Goal: Task Accomplishment & Management: Manage account settings

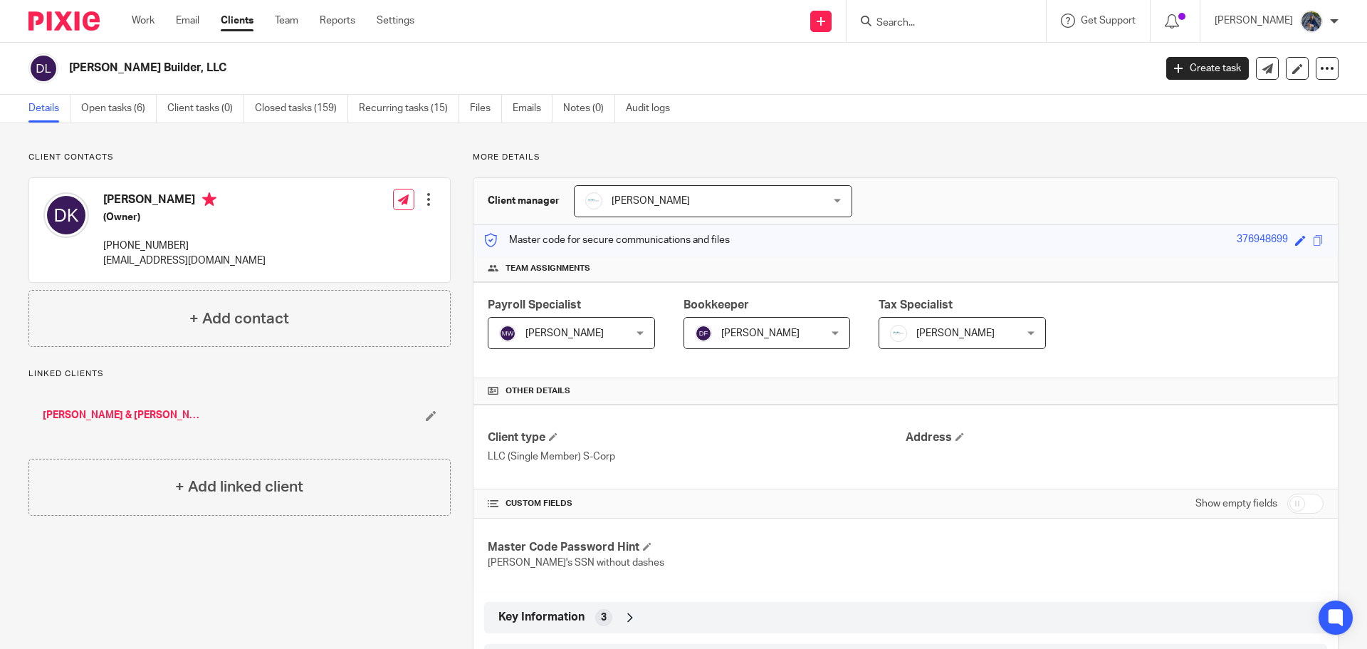
click at [921, 19] on input "Search" at bounding box center [939, 23] width 128 height 13
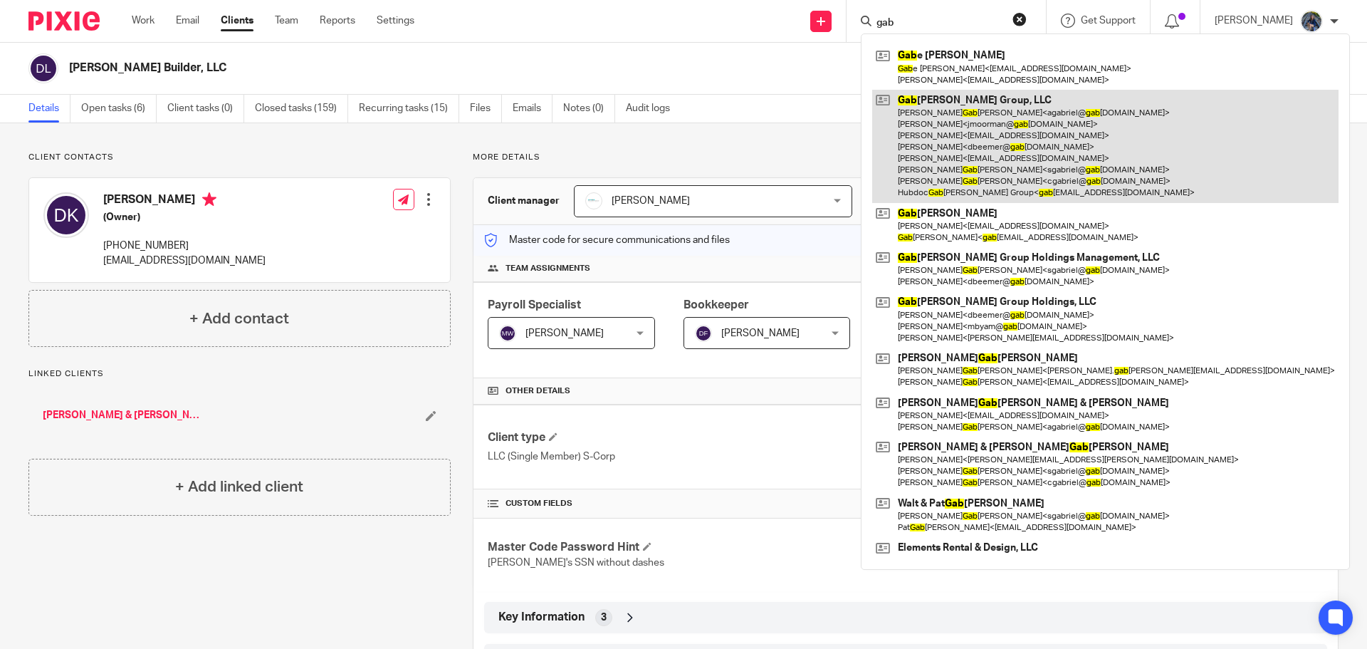
type input "gab"
click at [933, 117] on link at bounding box center [1105, 146] width 466 height 113
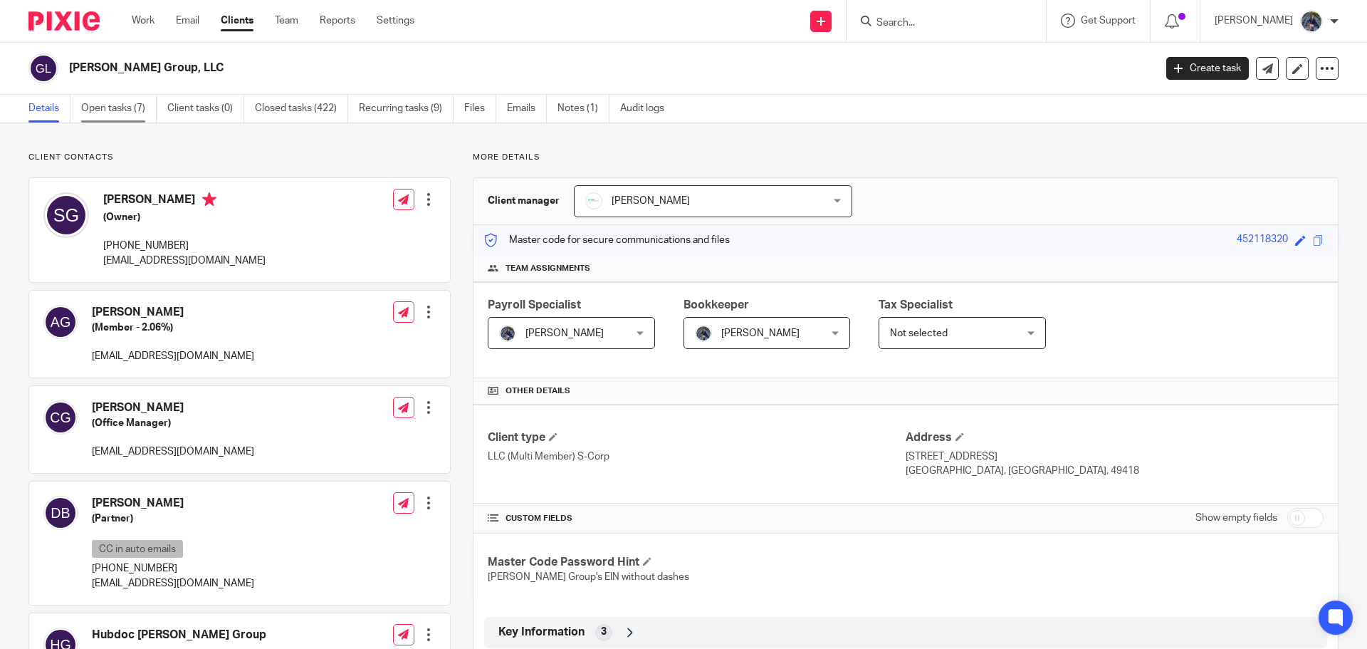
click at [103, 110] on link "Open tasks (7)" at bounding box center [118, 109] width 75 height 28
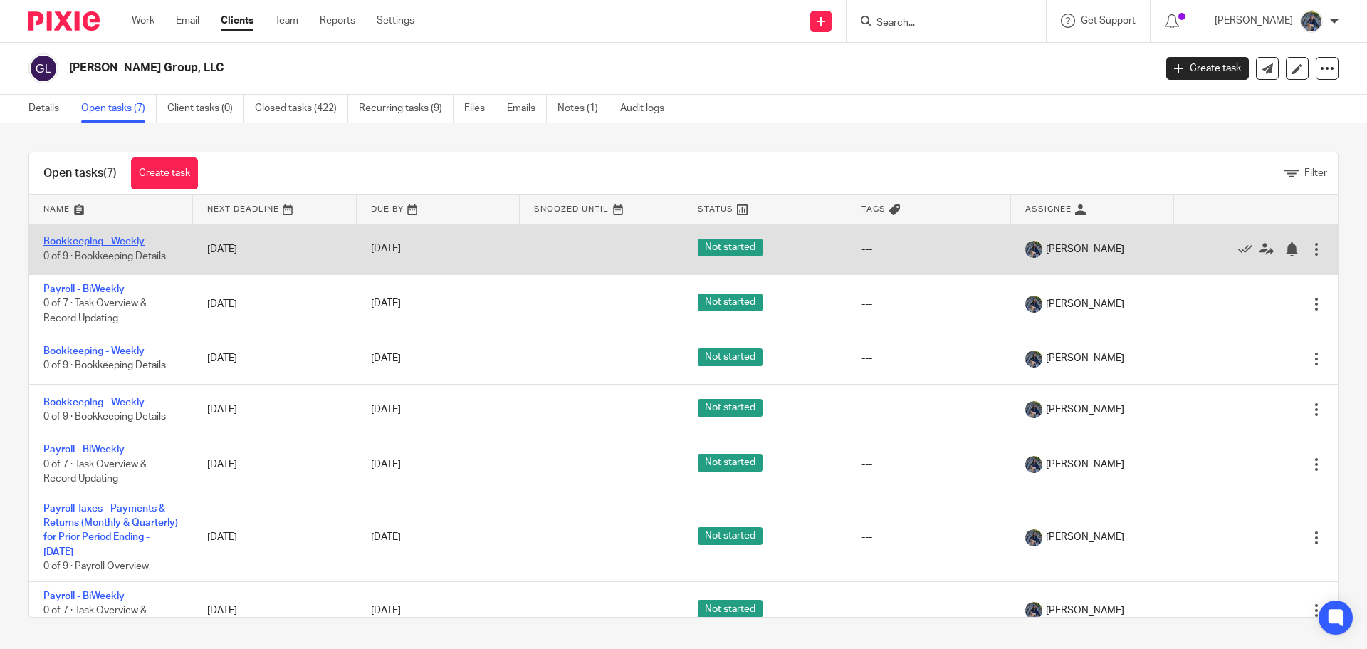
click at [95, 238] on link "Bookkeeping - Weekly" at bounding box center [93, 241] width 101 height 10
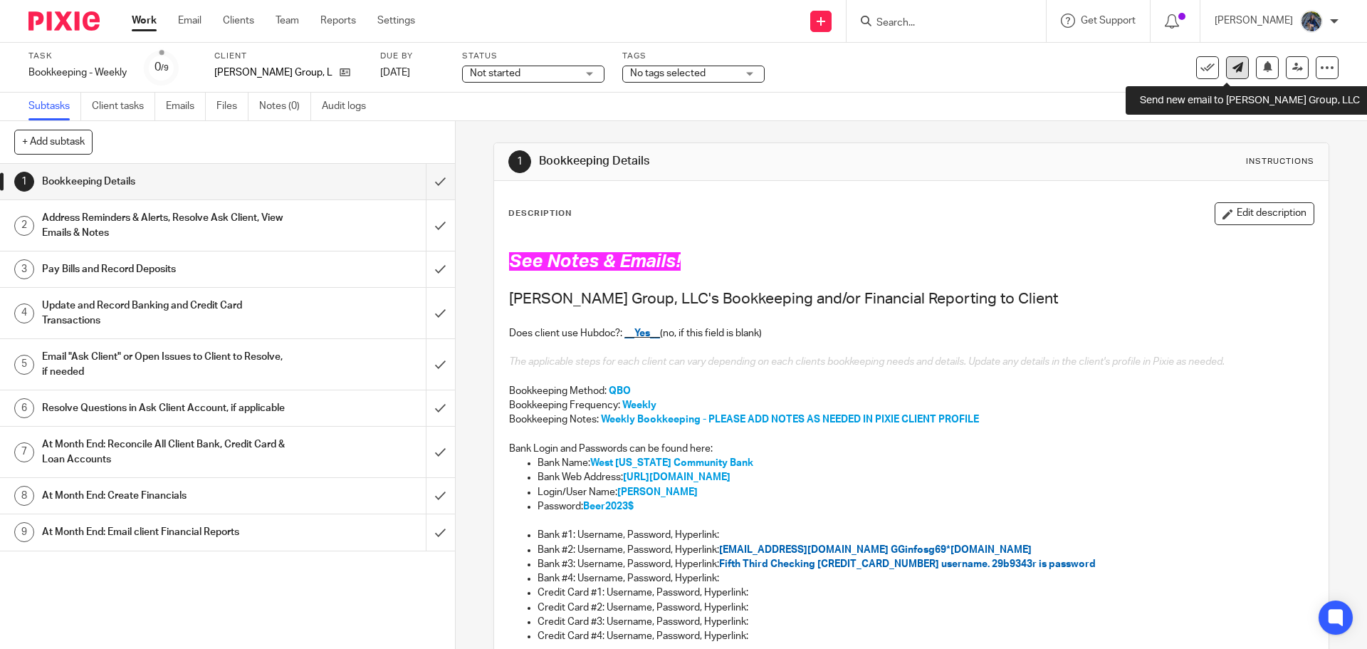
click at [1232, 72] on icon at bounding box center [1237, 67] width 11 height 11
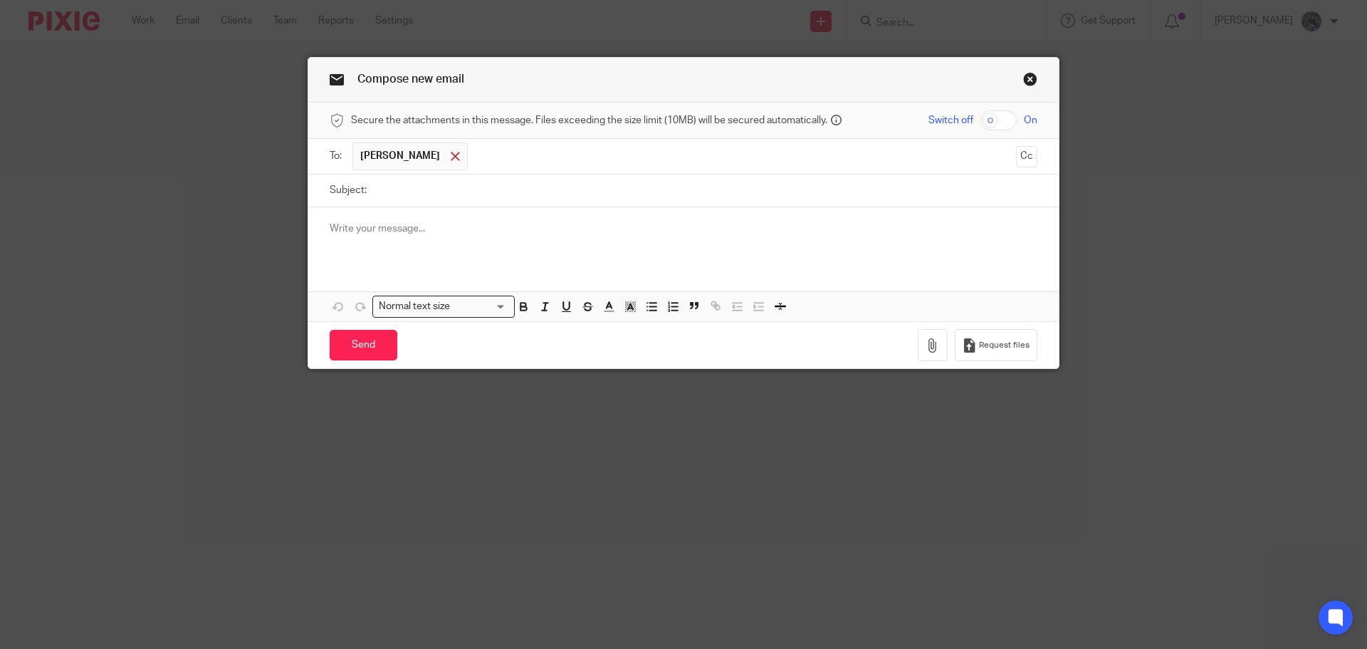
click at [451, 158] on span at bounding box center [455, 156] width 9 height 9
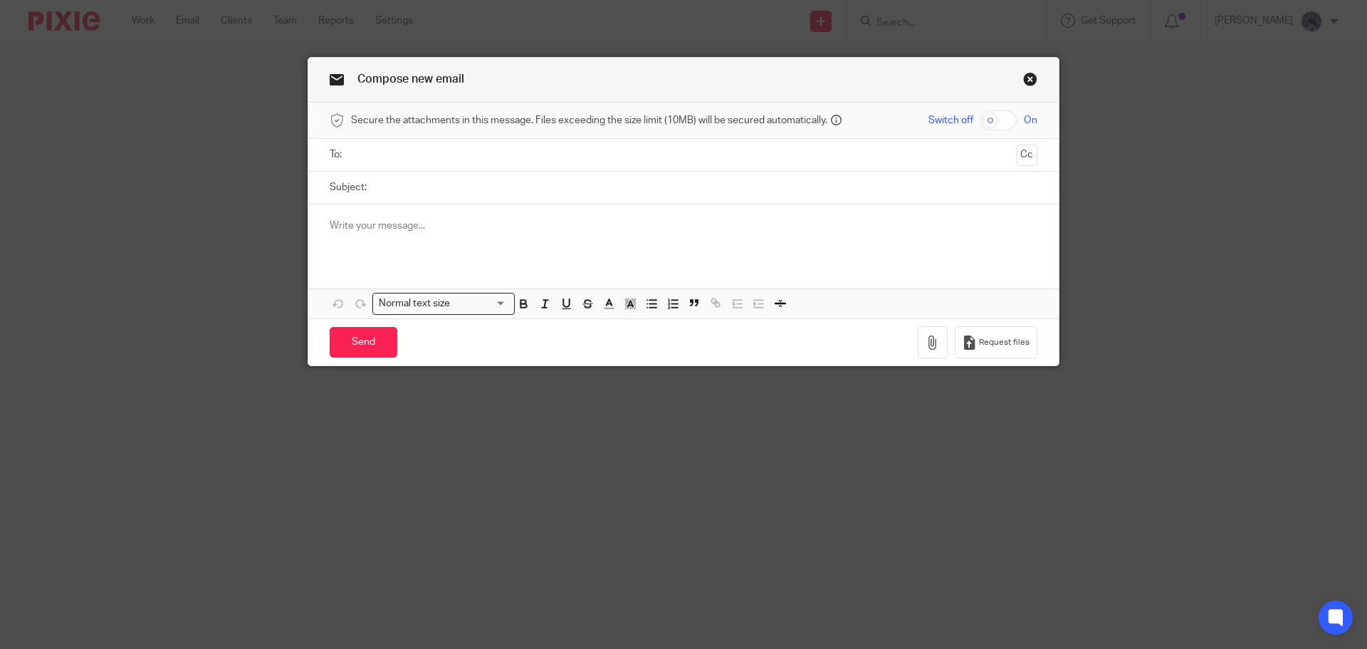
click at [395, 153] on input "text" at bounding box center [683, 155] width 654 height 16
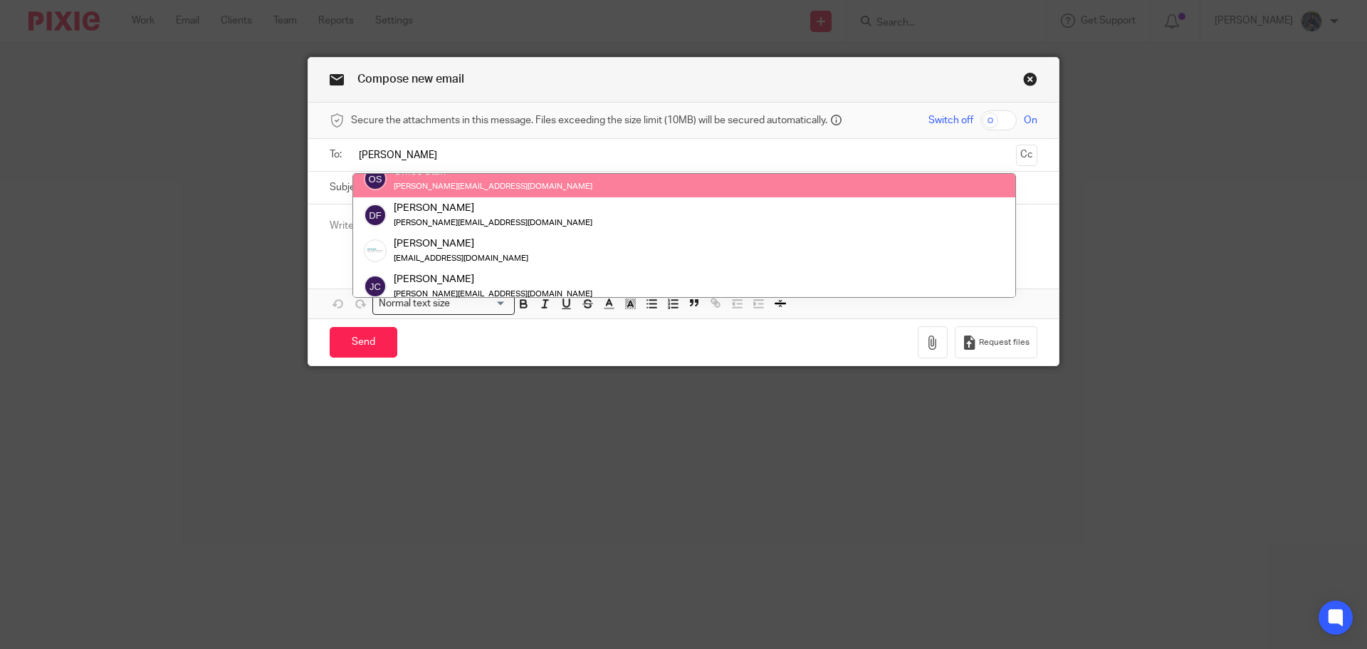
scroll to position [71, 0]
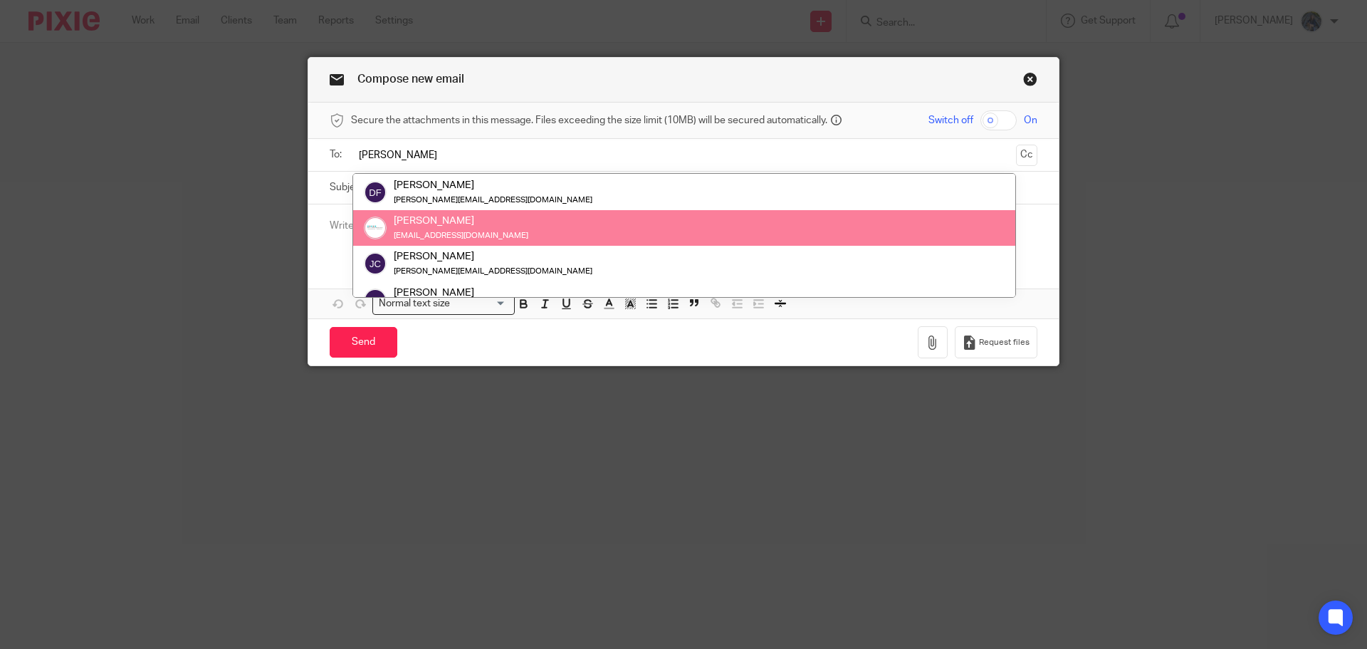
type input "amy"
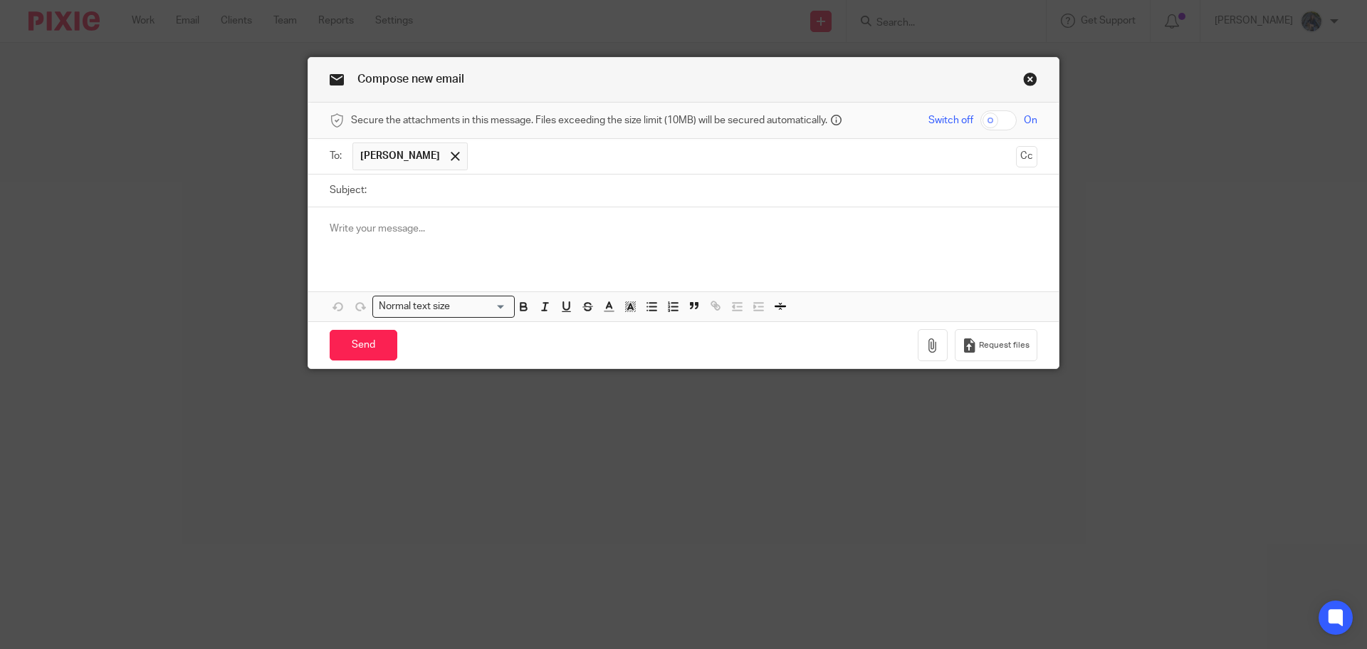
click at [392, 192] on input "Subject:" at bounding box center [706, 190] width 664 height 32
type input "GG COMMISIONS"
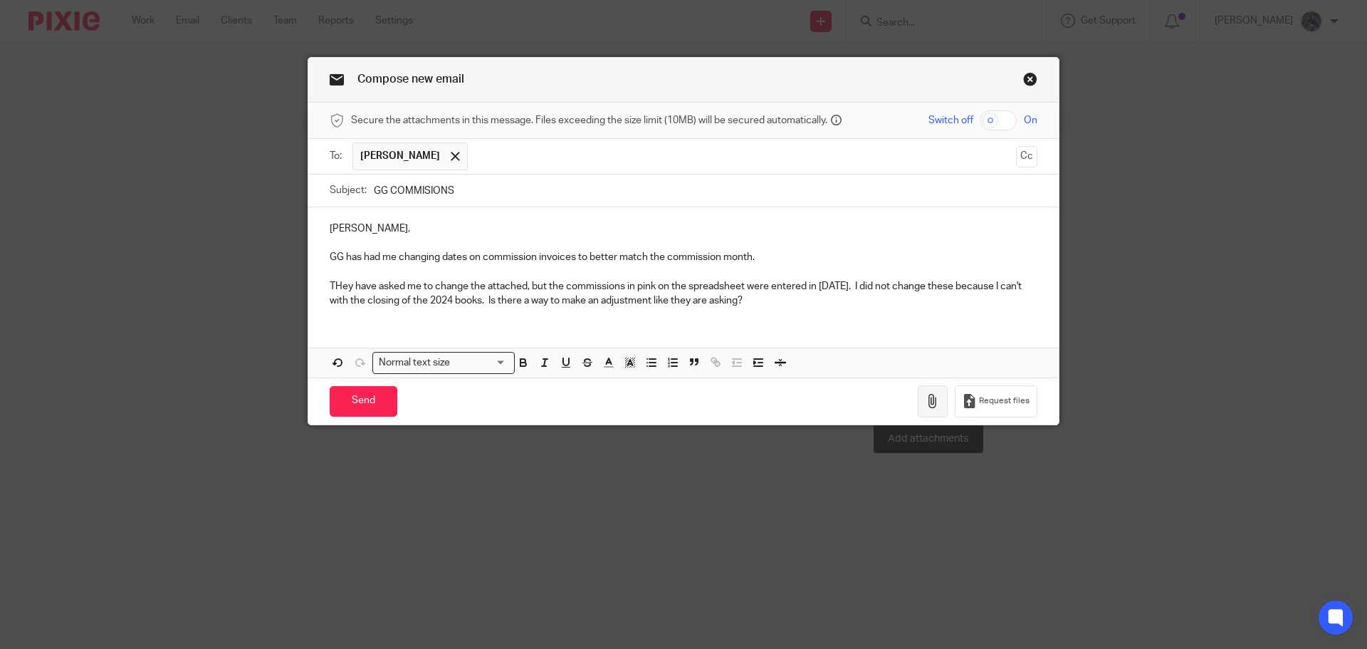
click at [928, 400] on icon "button" at bounding box center [932, 401] width 14 height 14
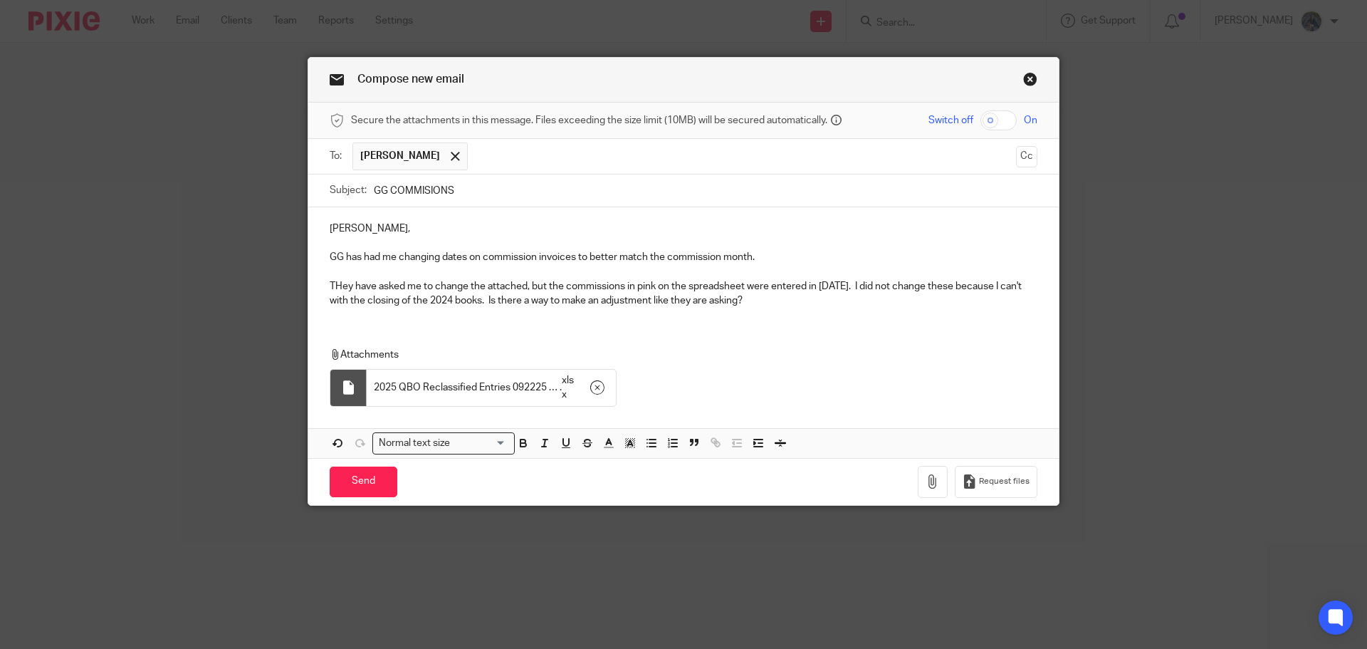
click at [481, 285] on p "THey have asked me to change the attached, but the commissions in pink on the s…" at bounding box center [684, 293] width 708 height 29
drag, startPoint x: 809, startPoint y: 288, endPoint x: 898, endPoint y: 286, distance: 89.0
click at [898, 286] on p "THey have asked me to change the commissions on the attached spreadsheet, but t…" at bounding box center [684, 293] width 708 height 29
click at [823, 302] on p "THey have asked me to change the commissions on the attached spreadsheet, but t…" at bounding box center [684, 293] width 708 height 29
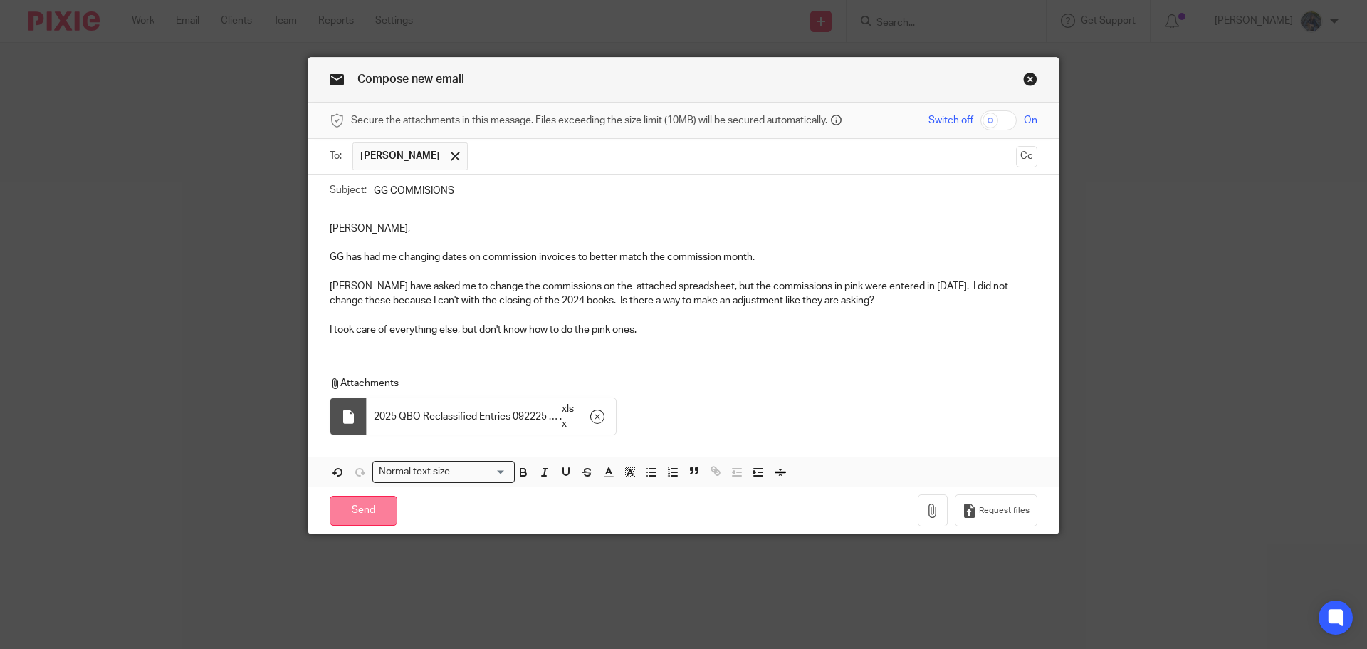
click at [374, 516] on input "Send" at bounding box center [364, 510] width 68 height 31
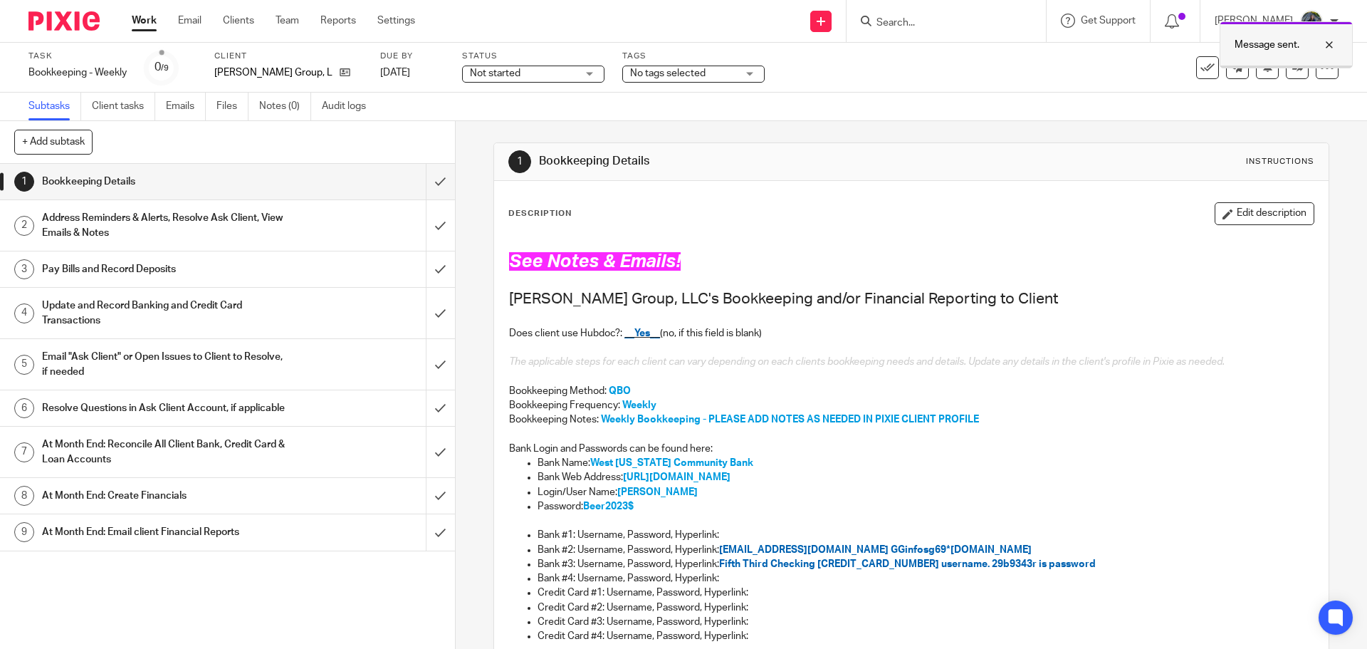
click at [1331, 46] on div at bounding box center [1318, 44] width 38 height 17
click at [197, 21] on link "Email" at bounding box center [189, 21] width 23 height 14
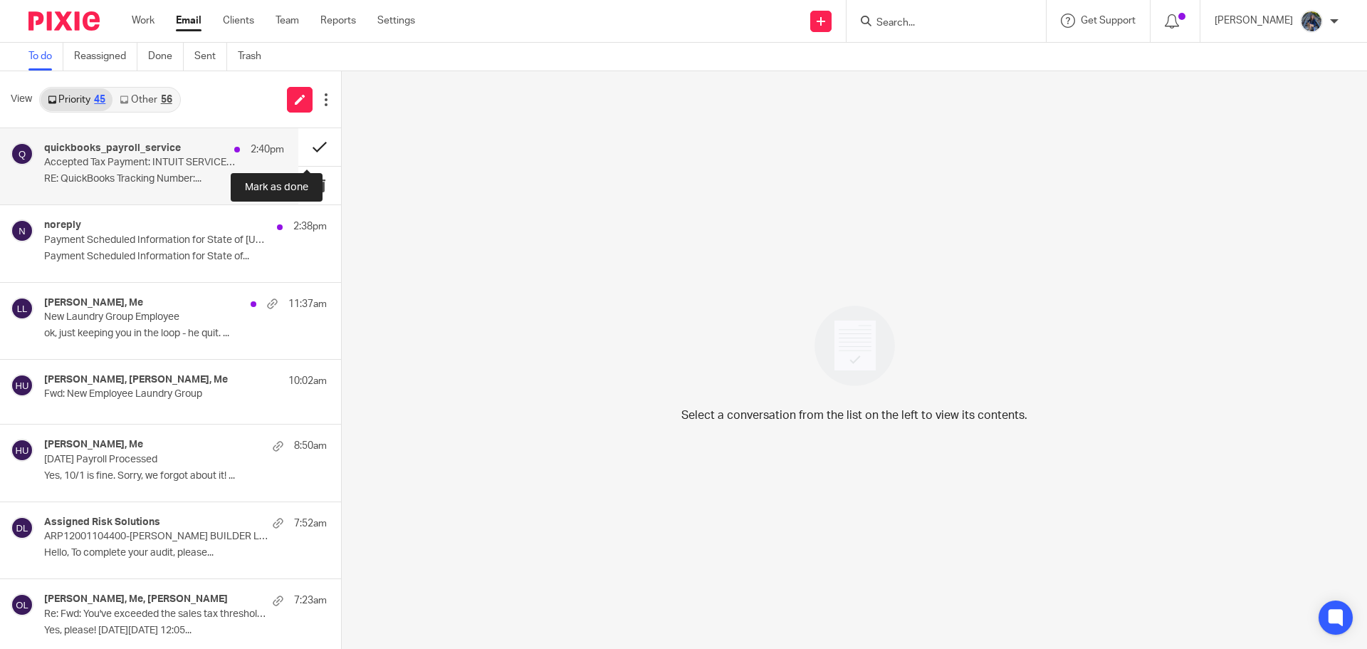
click at [303, 142] on button at bounding box center [319, 147] width 43 height 38
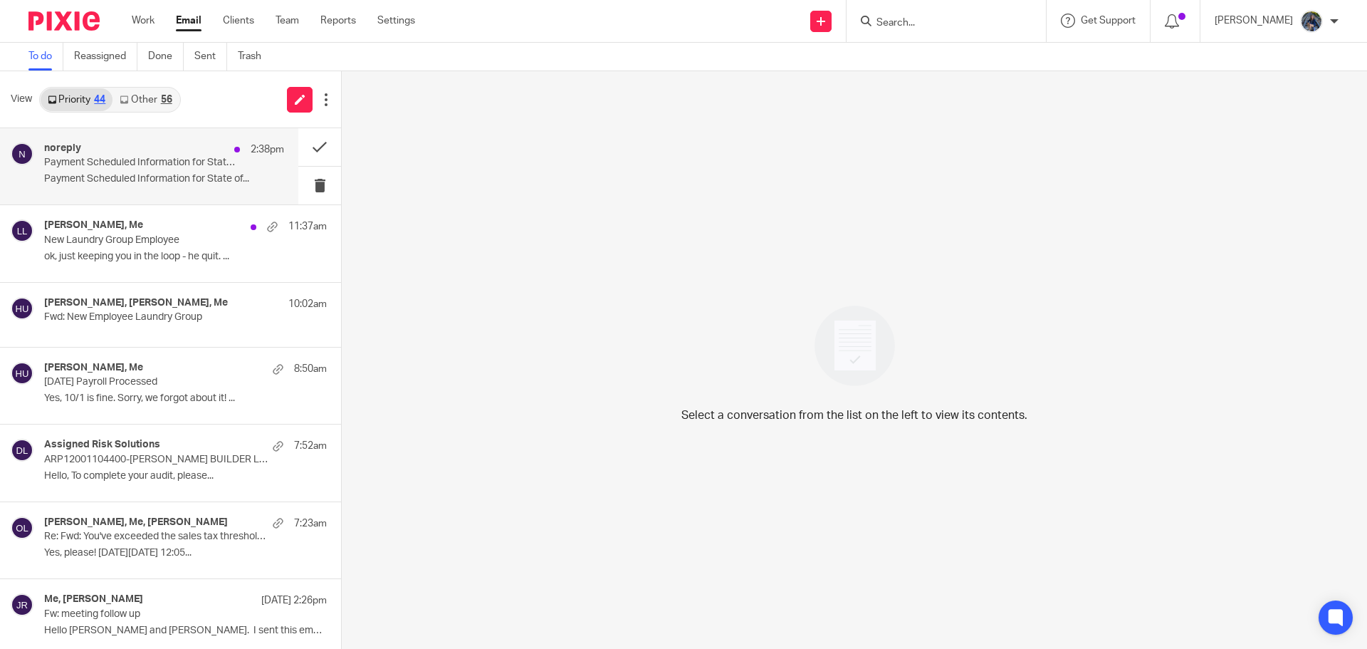
click at [145, 156] on div "noreply 2:38pm" at bounding box center [164, 149] width 240 height 14
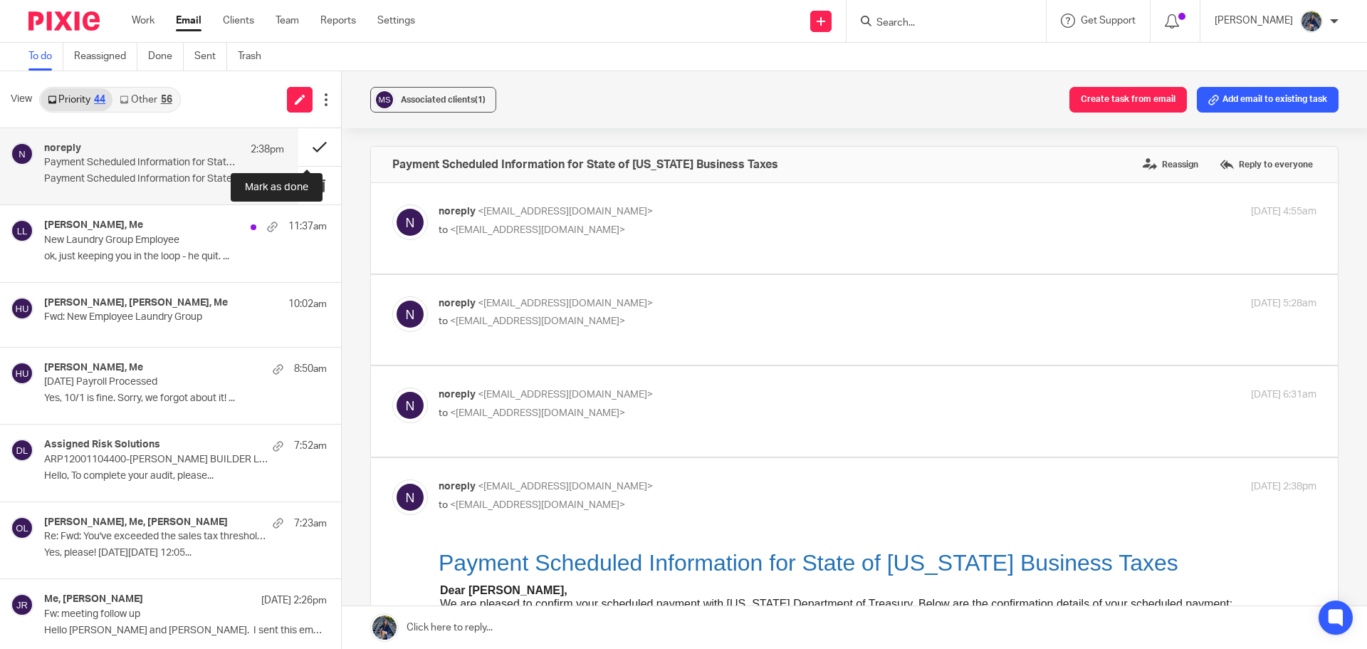
click at [305, 144] on button at bounding box center [319, 147] width 43 height 38
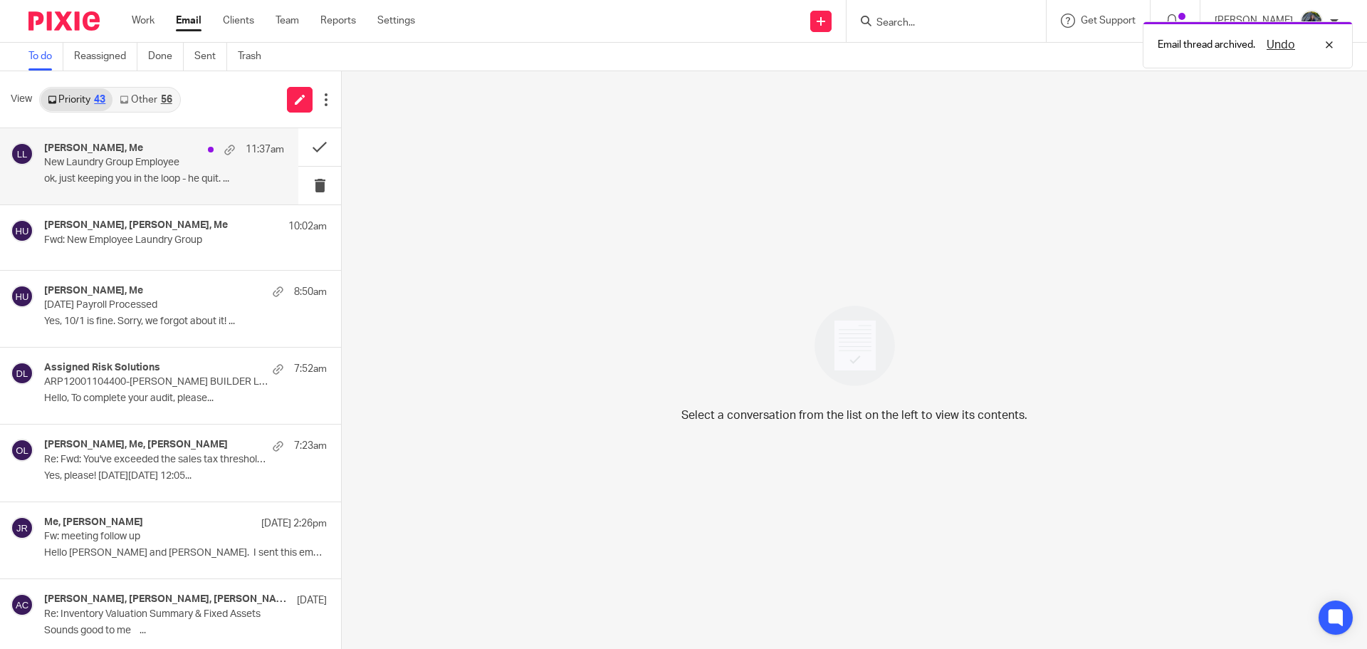
click at [142, 174] on p "ok, just keeping you in the loop - he quit. ..." at bounding box center [164, 179] width 240 height 12
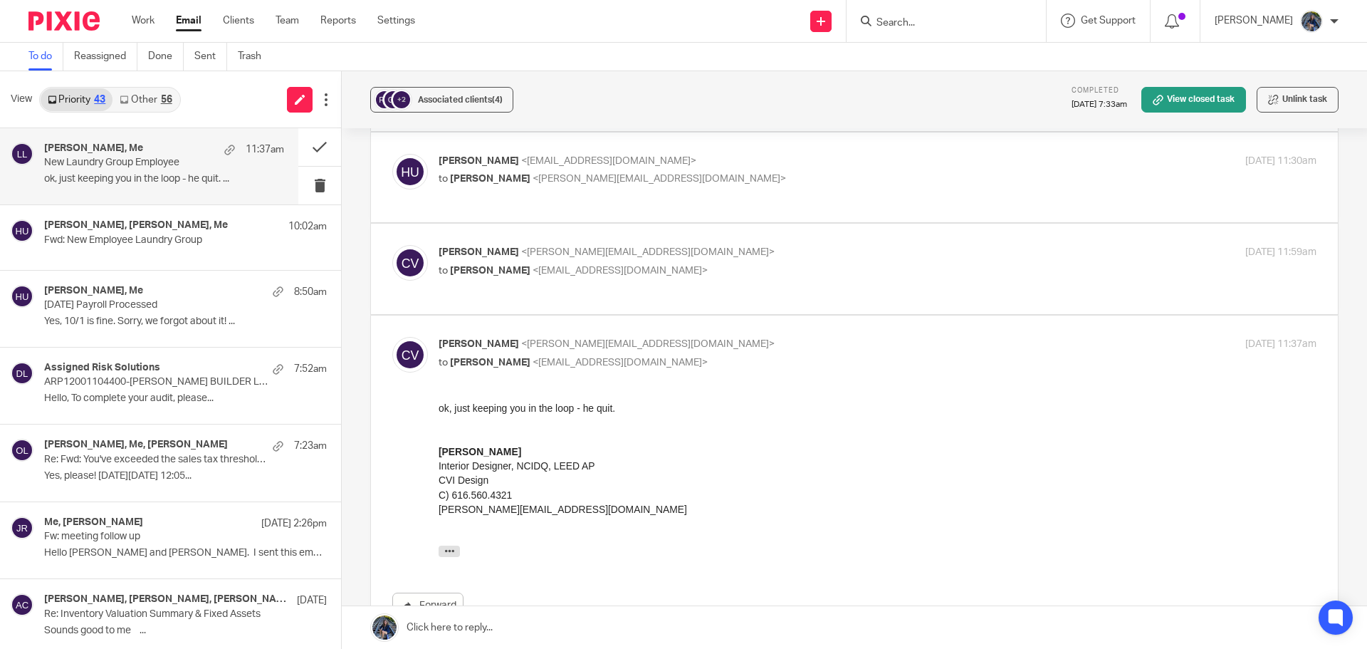
scroll to position [71, 0]
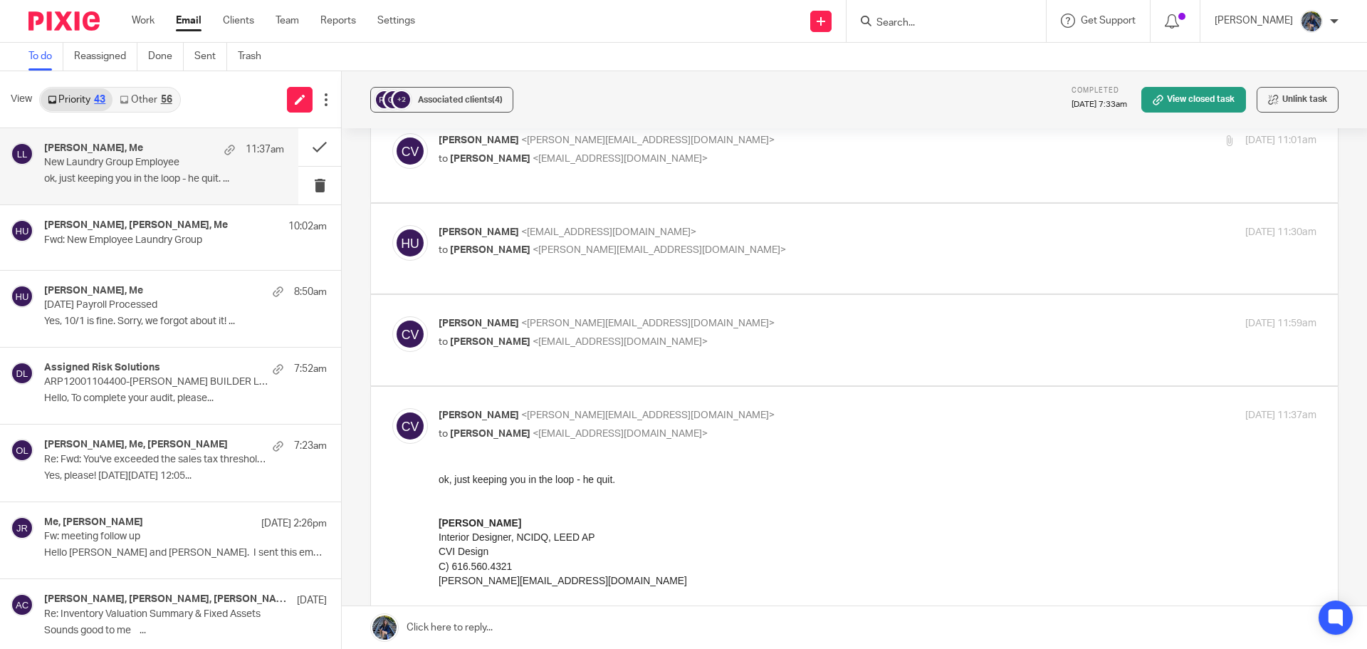
click at [639, 316] on p "Carly Visser <carly@cvidesign.com>" at bounding box center [731, 323] width 585 height 15
checkbox input "true"
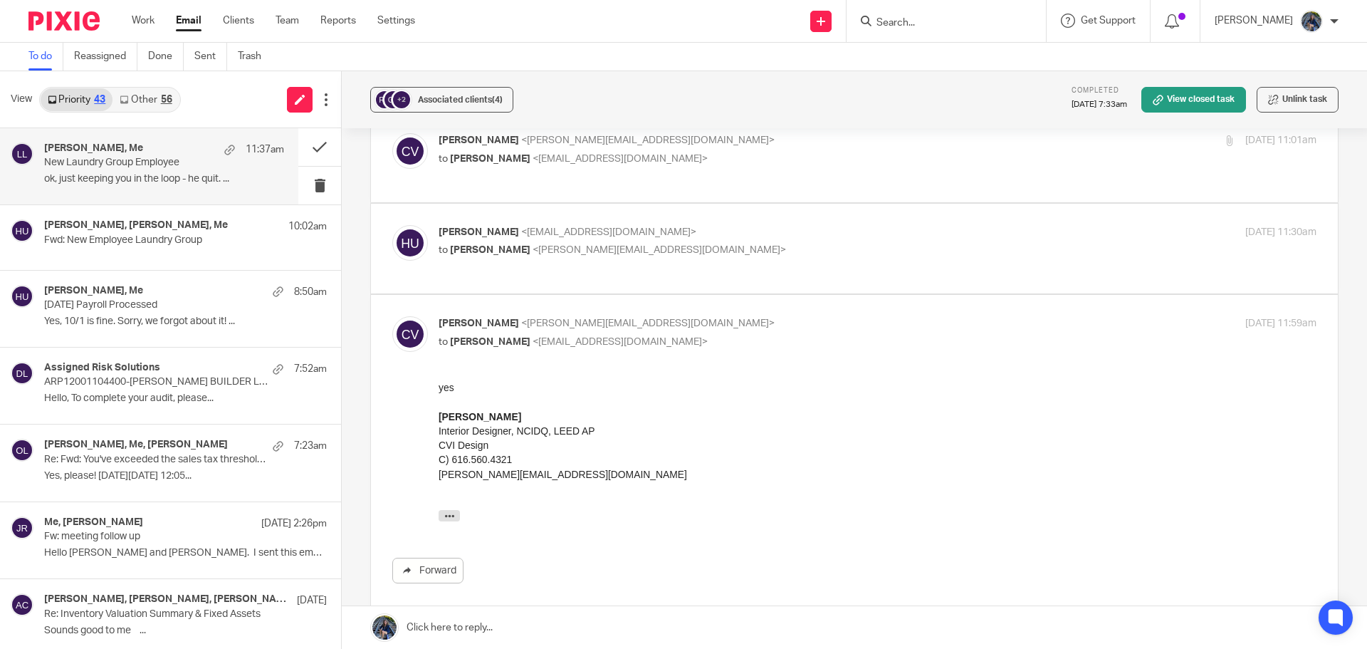
scroll to position [0, 0]
click at [633, 243] on p "to Carly Visser <carly@cvidesign.com>" at bounding box center [731, 250] width 585 height 15
checkbox input "true"
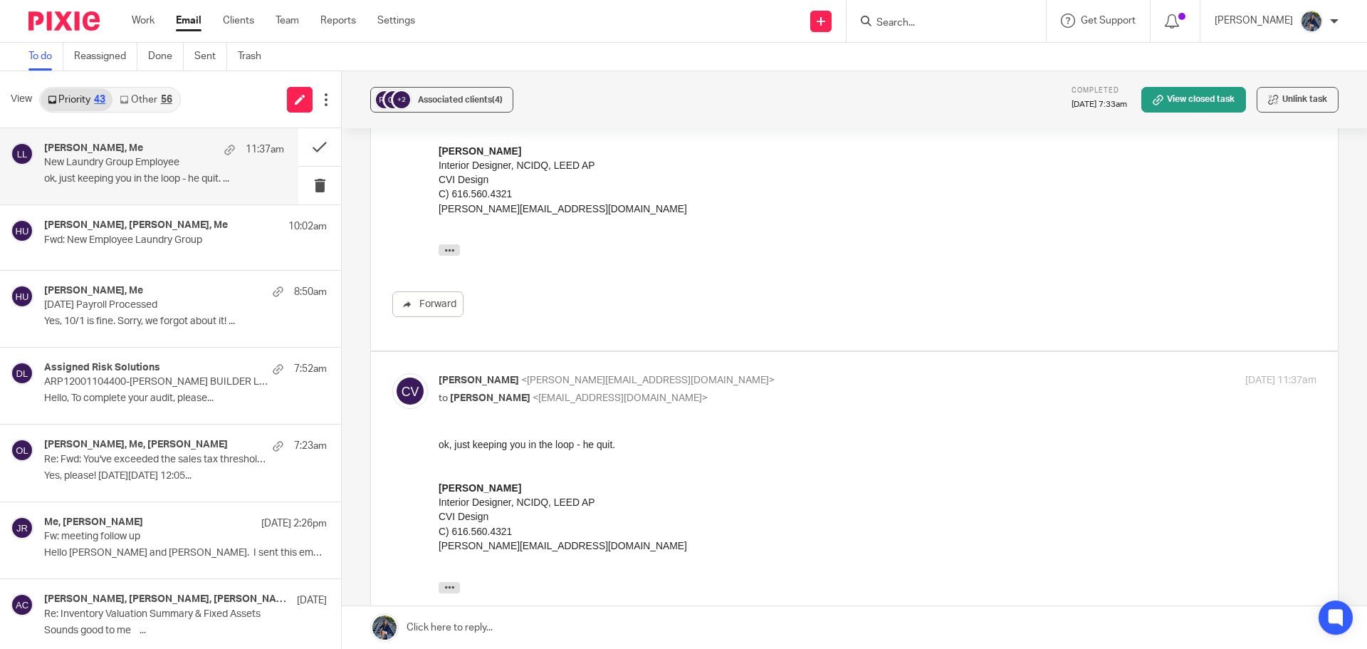
scroll to position [641, 0]
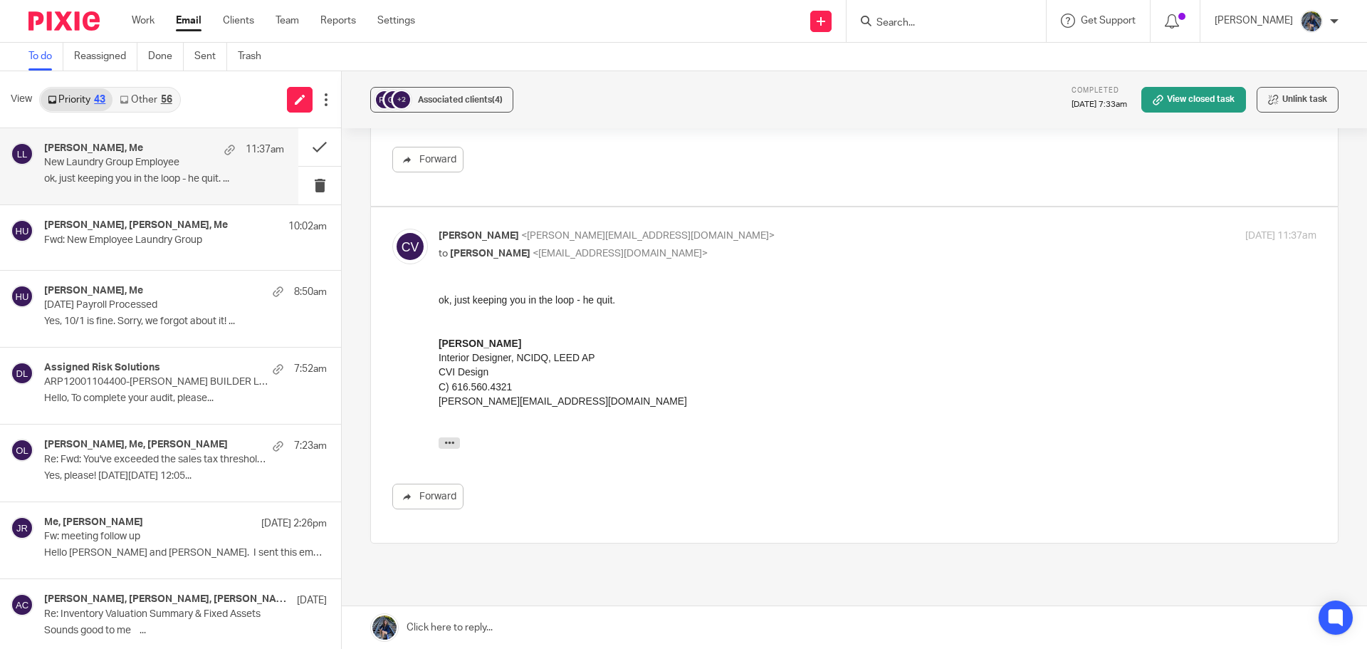
click at [486, 624] on link at bounding box center [854, 627] width 1025 height 43
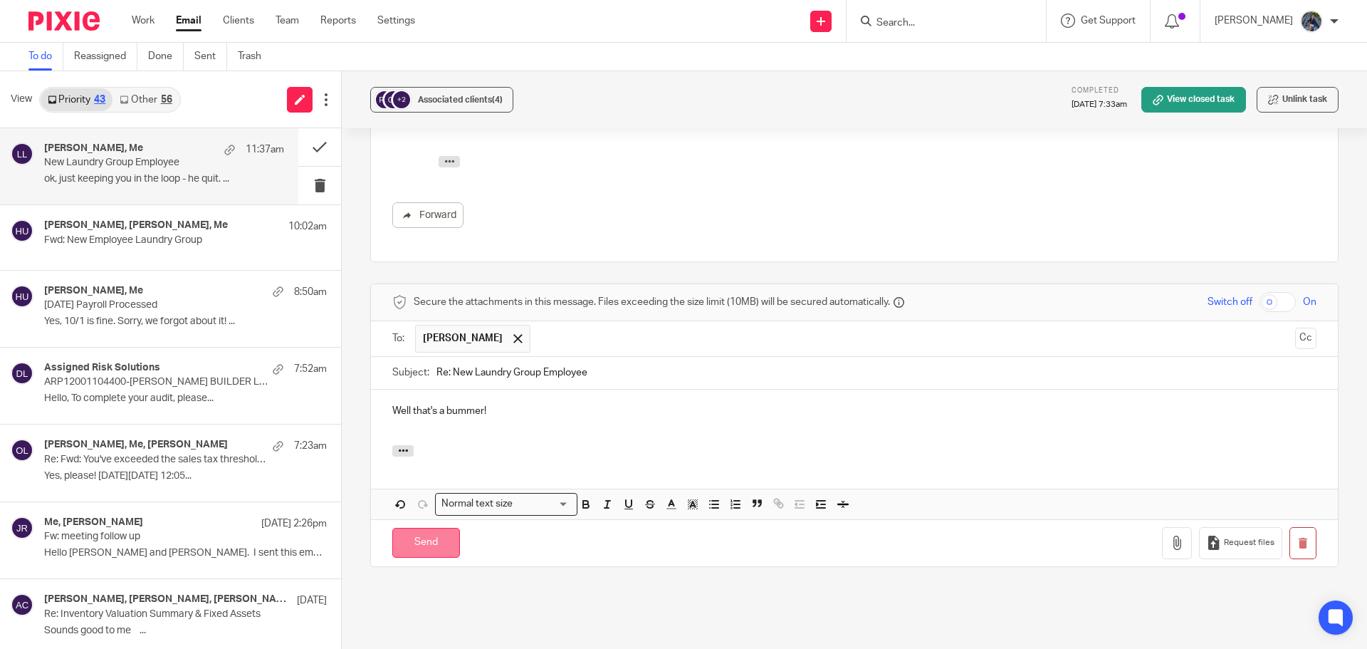
click at [417, 528] on input "Send" at bounding box center [426, 543] width 68 height 31
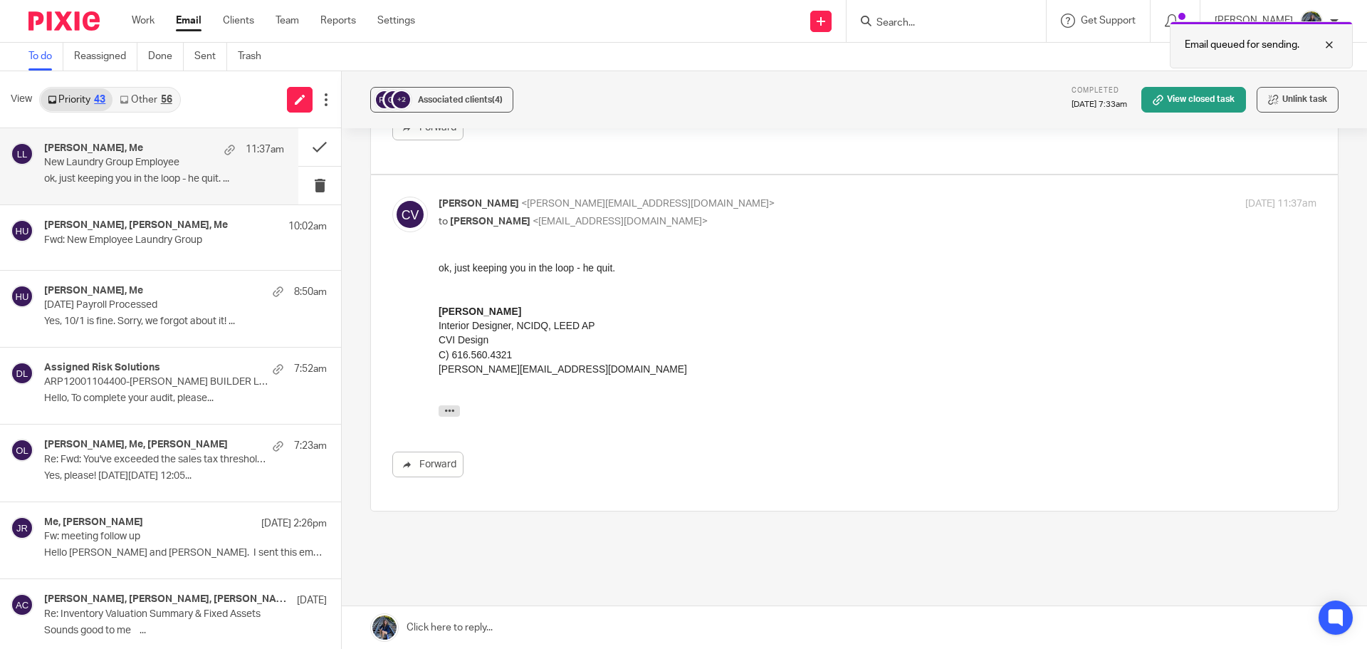
click at [1327, 39] on div at bounding box center [1318, 44] width 38 height 17
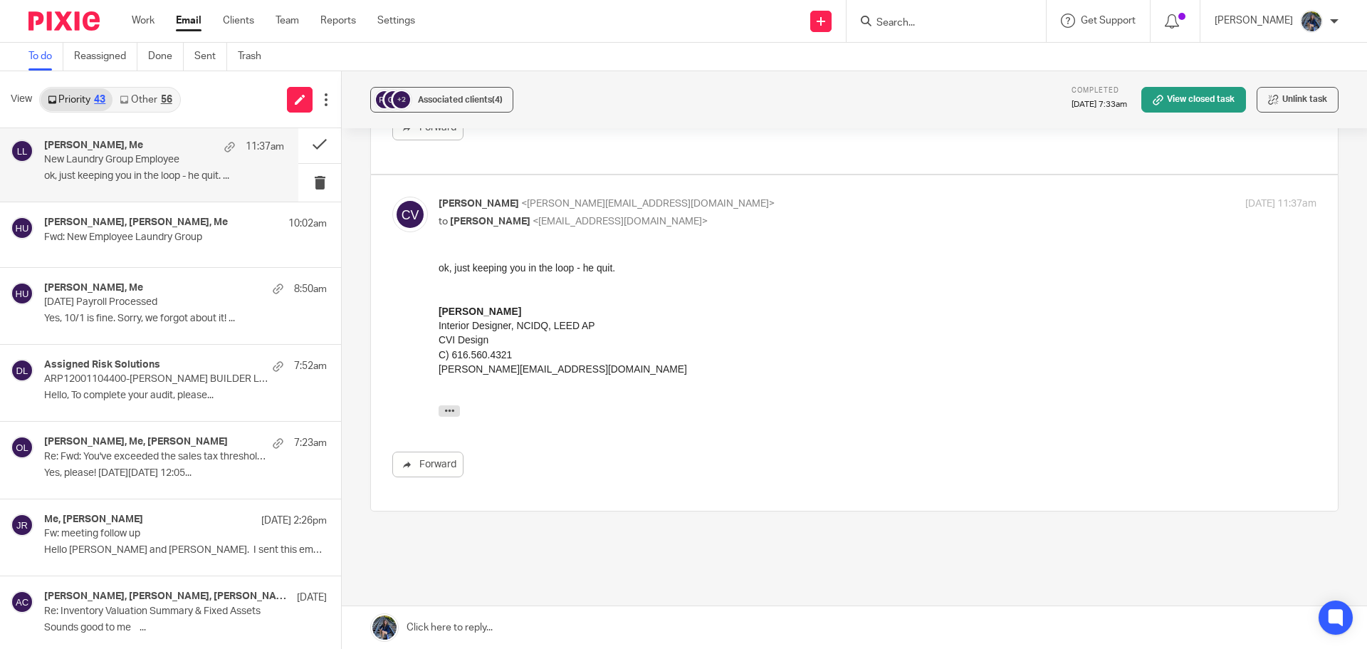
scroll to position [0, 0]
click at [303, 141] on button at bounding box center [319, 147] width 43 height 38
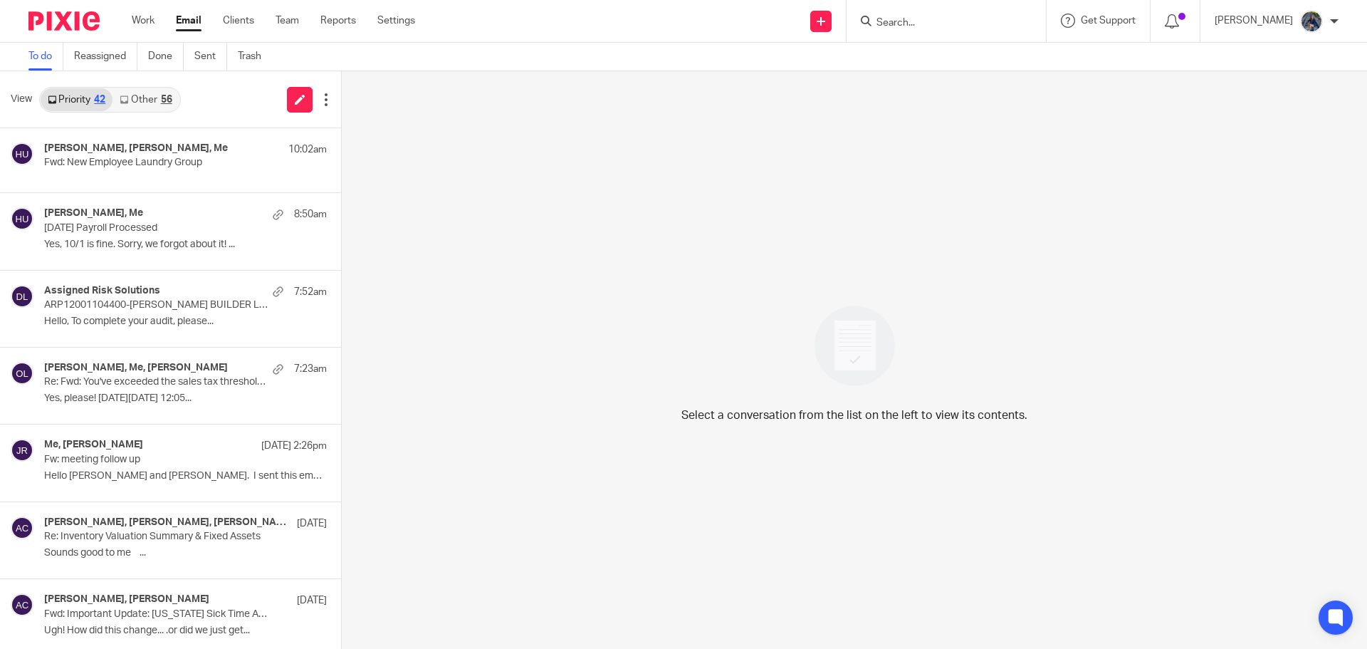
click at [131, 96] on link "Other 56" at bounding box center [145, 99] width 66 height 23
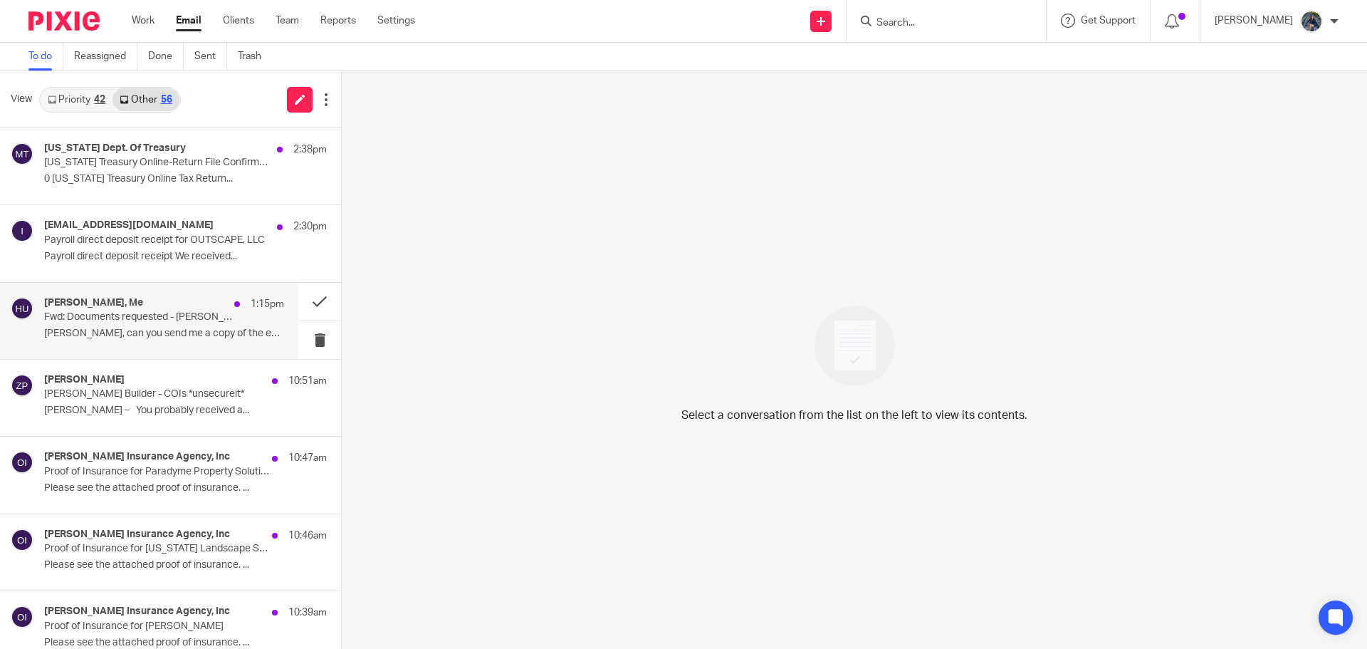
click at [203, 326] on div "Nicole Turner, Me 1:15pm Fwd: Documents requested - Larry Martin Holly, can you…" at bounding box center [164, 321] width 240 height 48
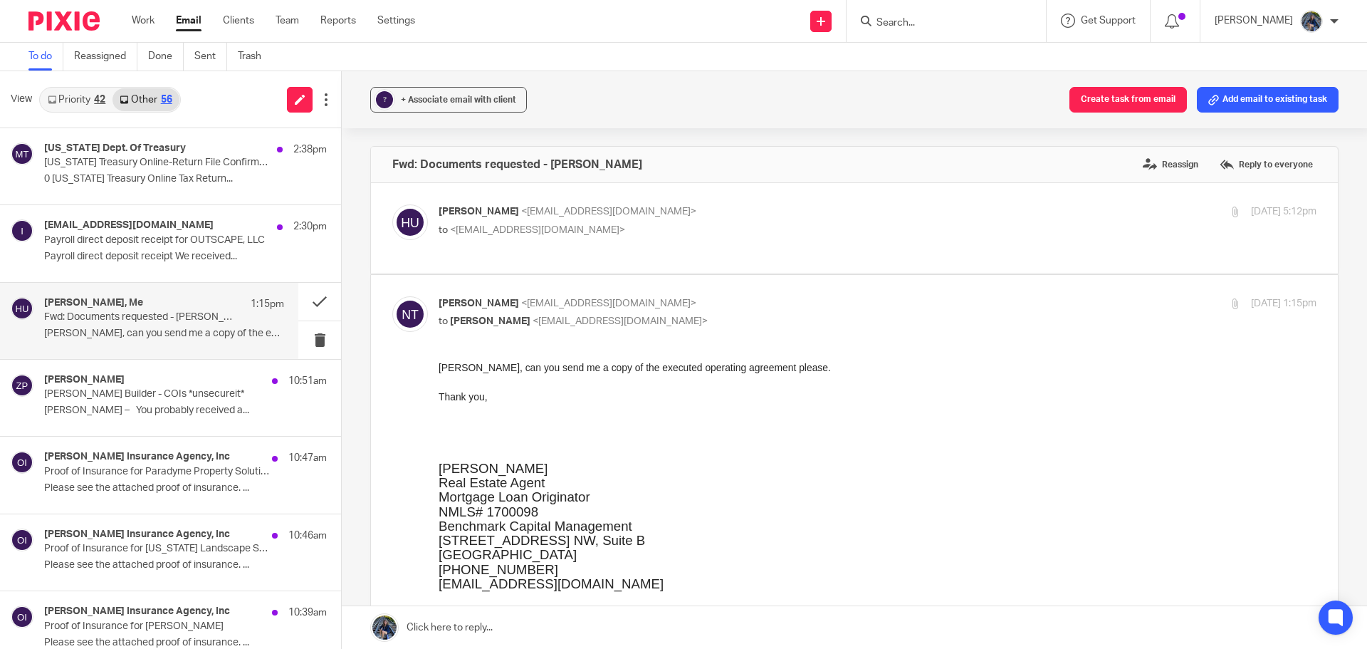
click at [453, 631] on link at bounding box center [854, 627] width 1025 height 43
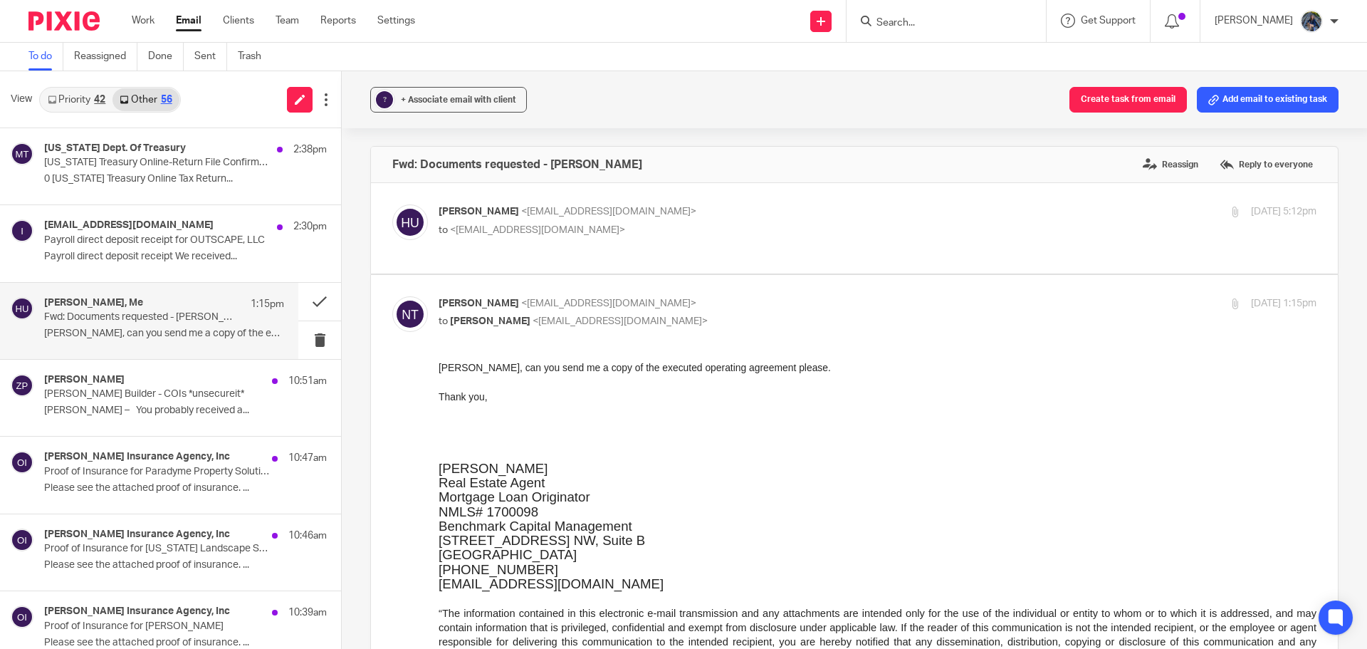
scroll to position [1138, 0]
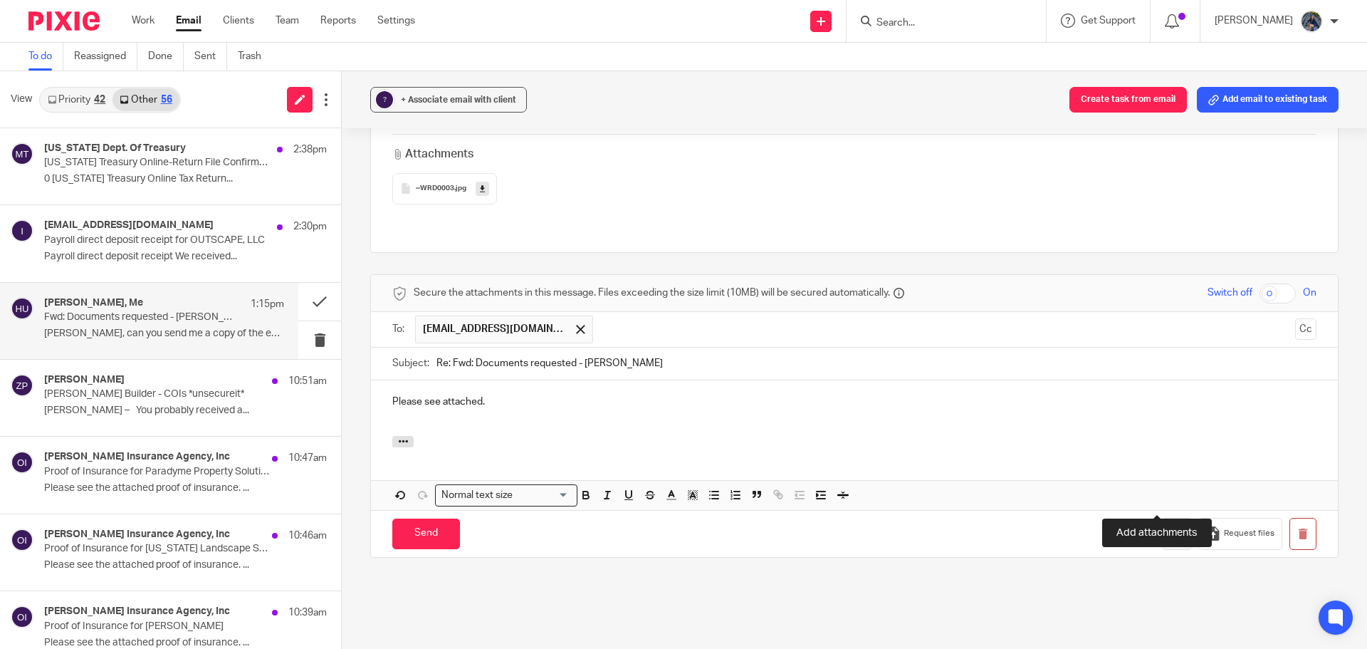
click at [1170, 526] on icon "button" at bounding box center [1177, 533] width 14 height 14
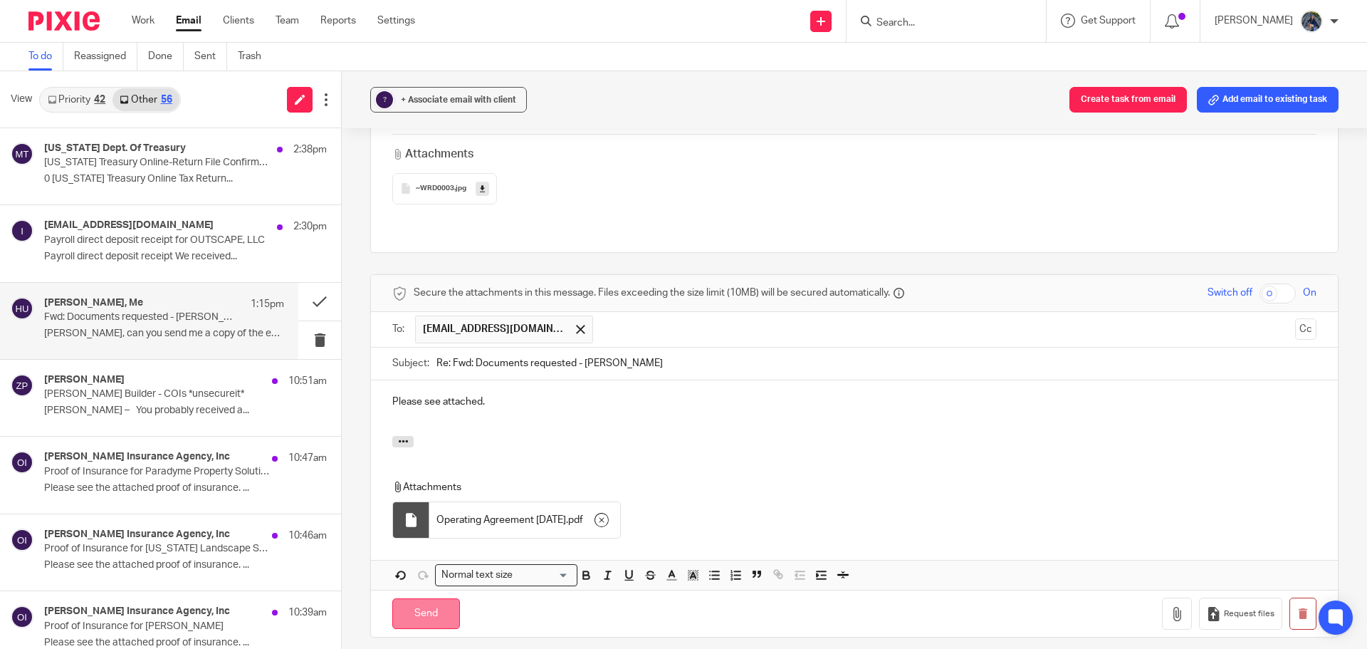
click at [417, 598] on input "Send" at bounding box center [426, 613] width 68 height 31
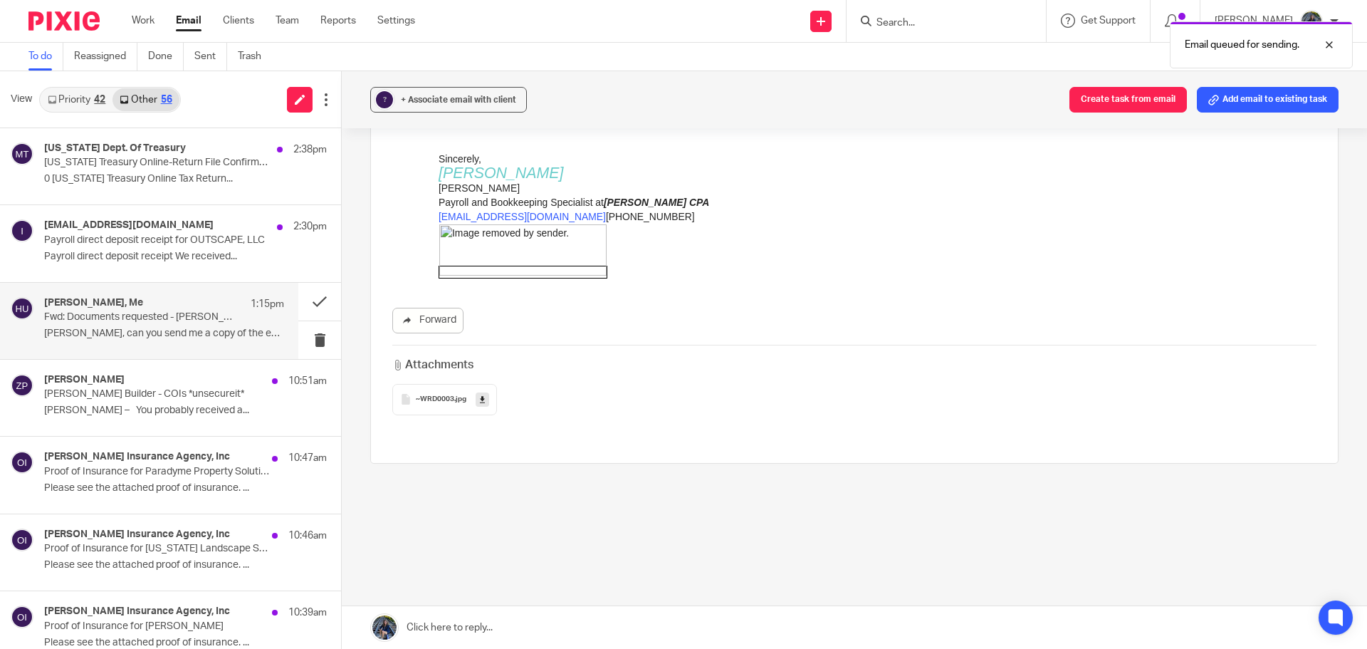
scroll to position [889, 0]
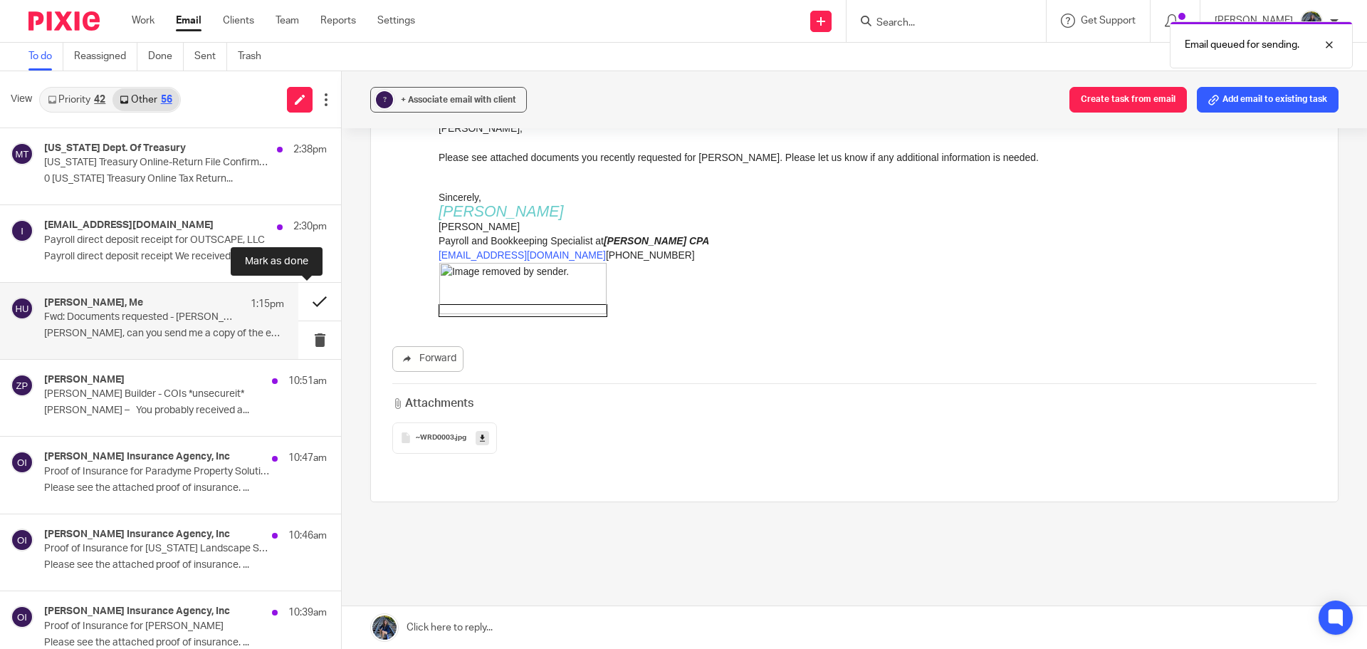
click at [306, 296] on button at bounding box center [319, 302] width 43 height 38
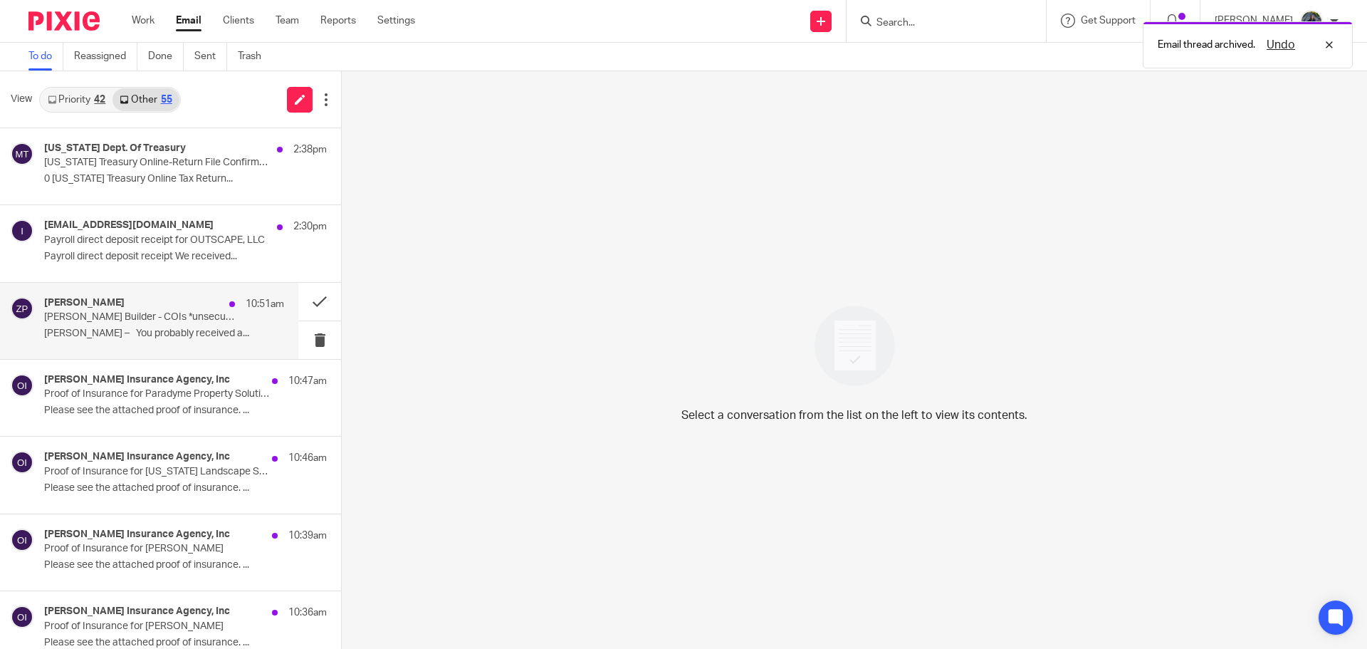
click at [150, 310] on div "Zach Parker 10:51am" at bounding box center [164, 304] width 240 height 14
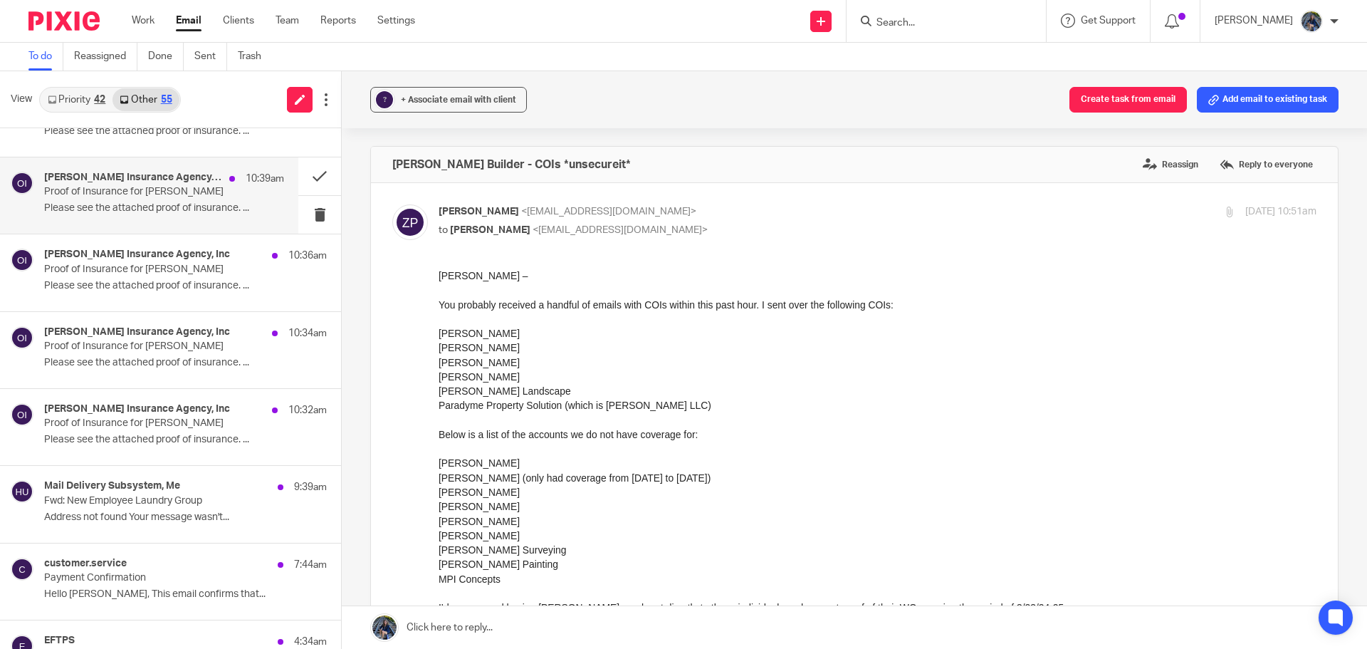
scroll to position [427, 0]
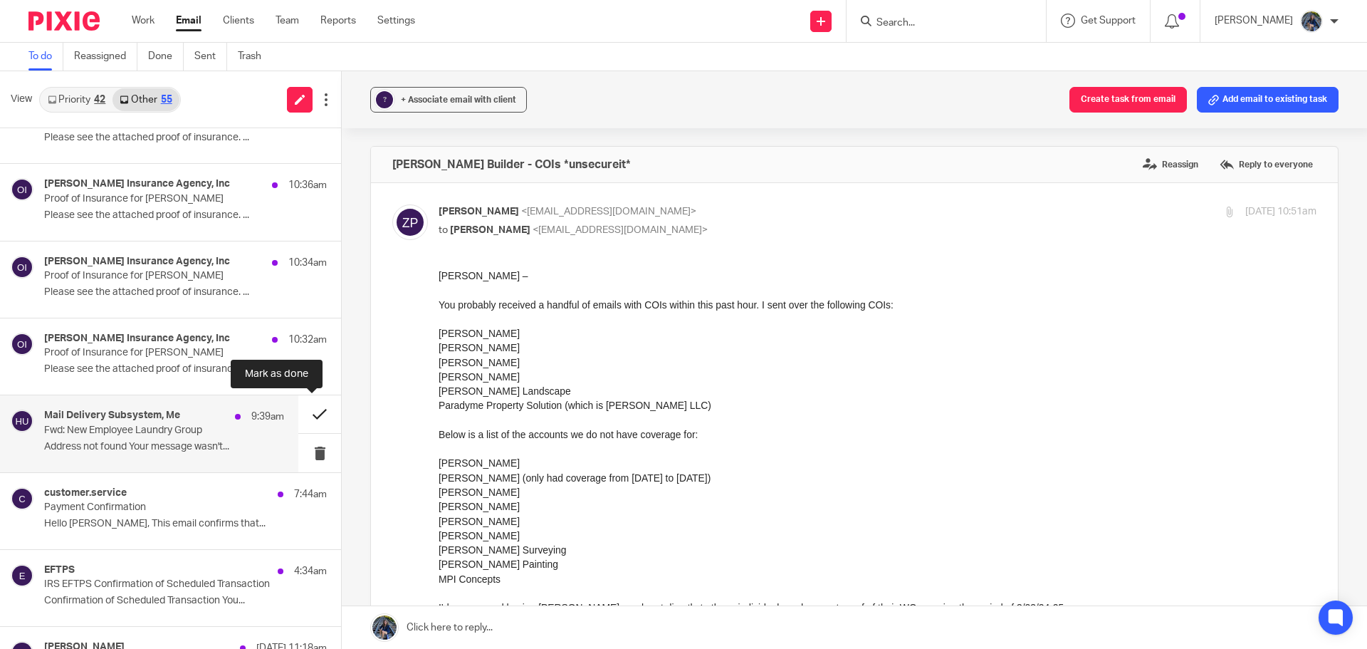
click at [302, 412] on button at bounding box center [319, 414] width 43 height 38
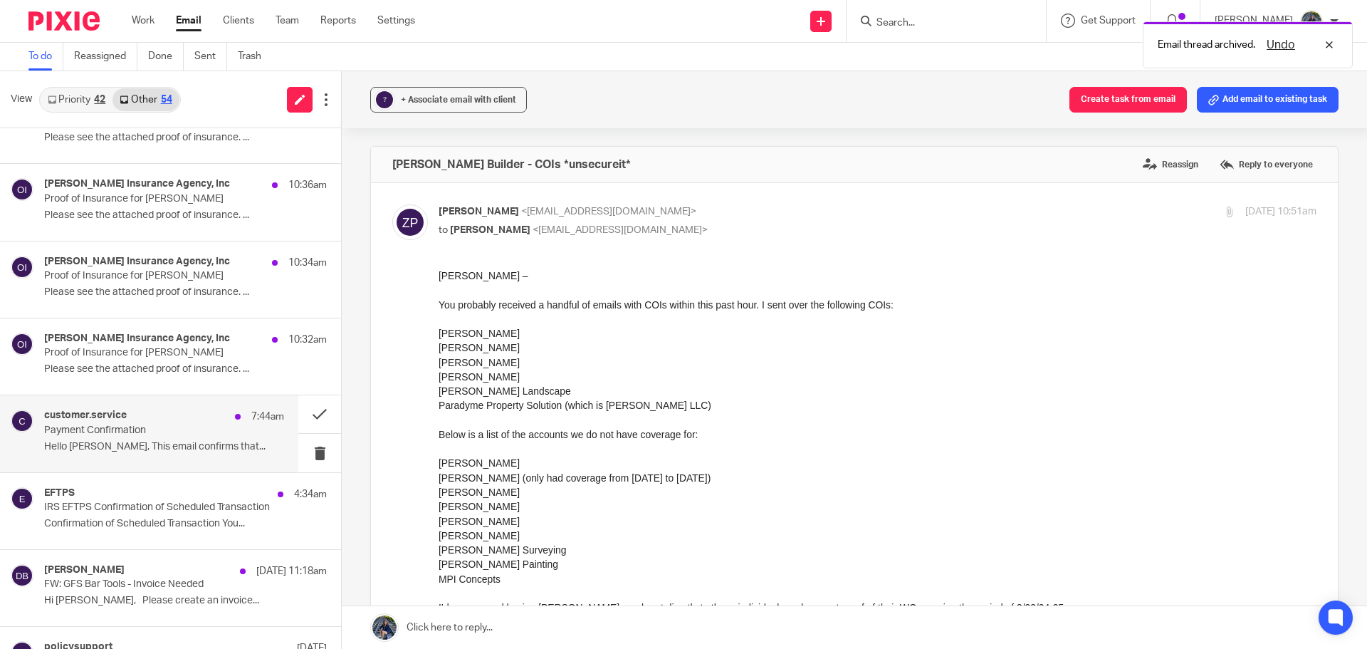
click at [154, 444] on p "Hello Holly, This email confirms that..." at bounding box center [164, 447] width 240 height 12
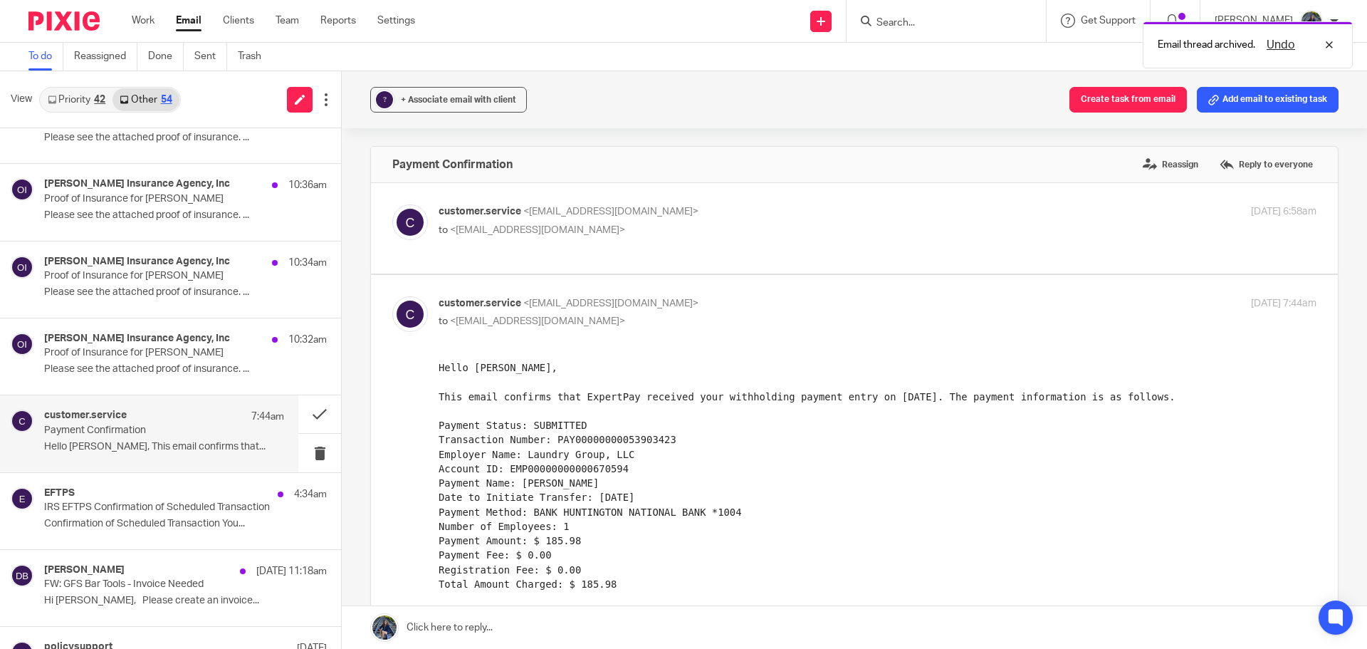
scroll to position [0, 0]
click at [303, 417] on button at bounding box center [319, 414] width 43 height 38
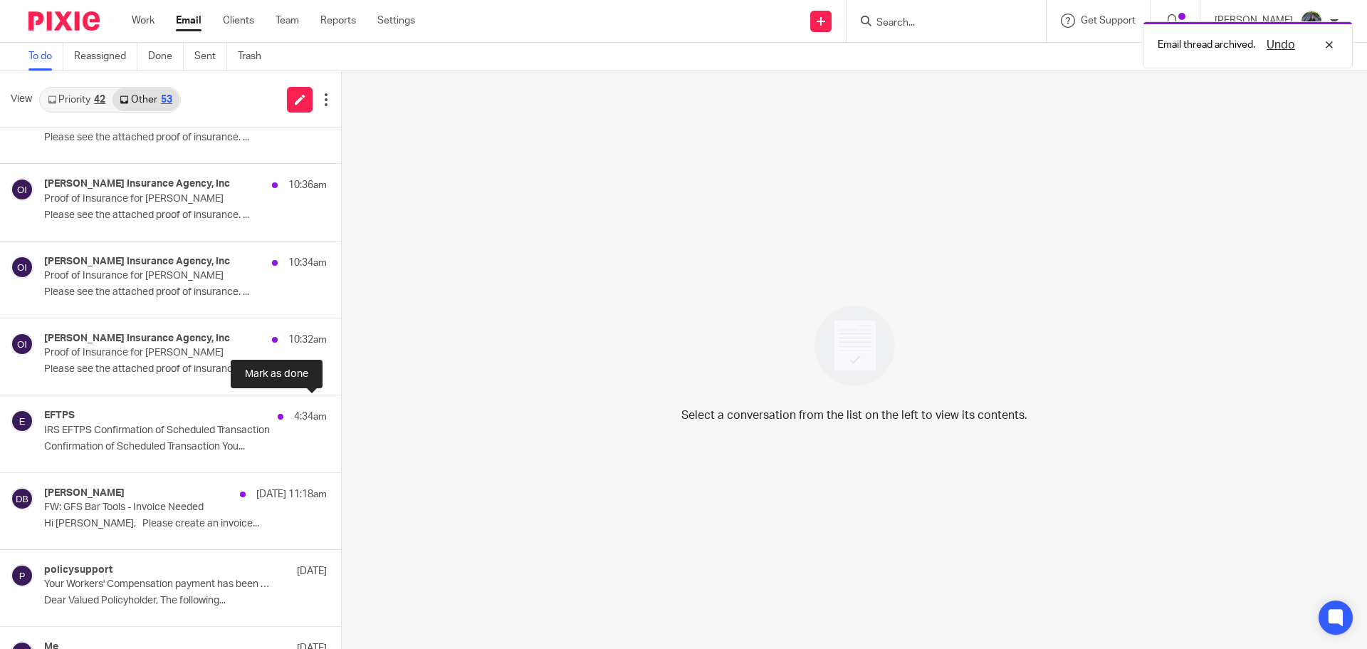
click at [341, 417] on button at bounding box center [346, 414] width 11 height 38
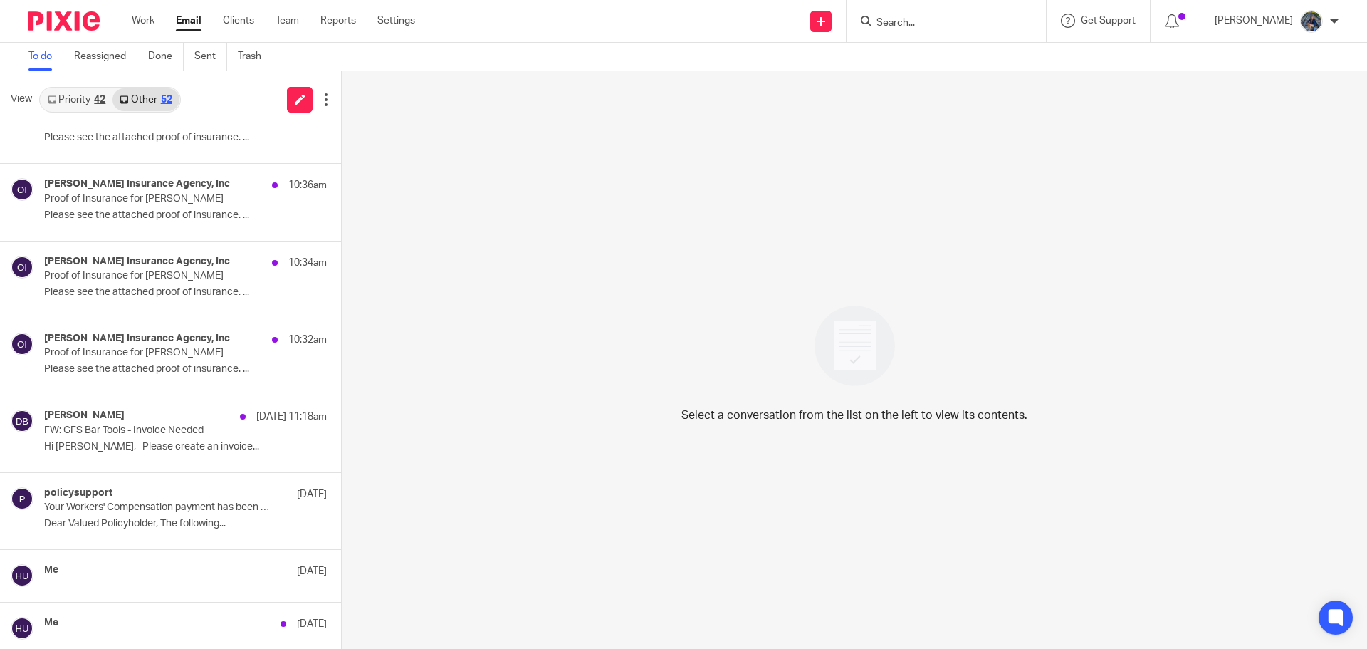
click at [920, 23] on input "Search" at bounding box center [939, 23] width 128 height 13
click at [396, 17] on link "Settings" at bounding box center [396, 21] width 38 height 14
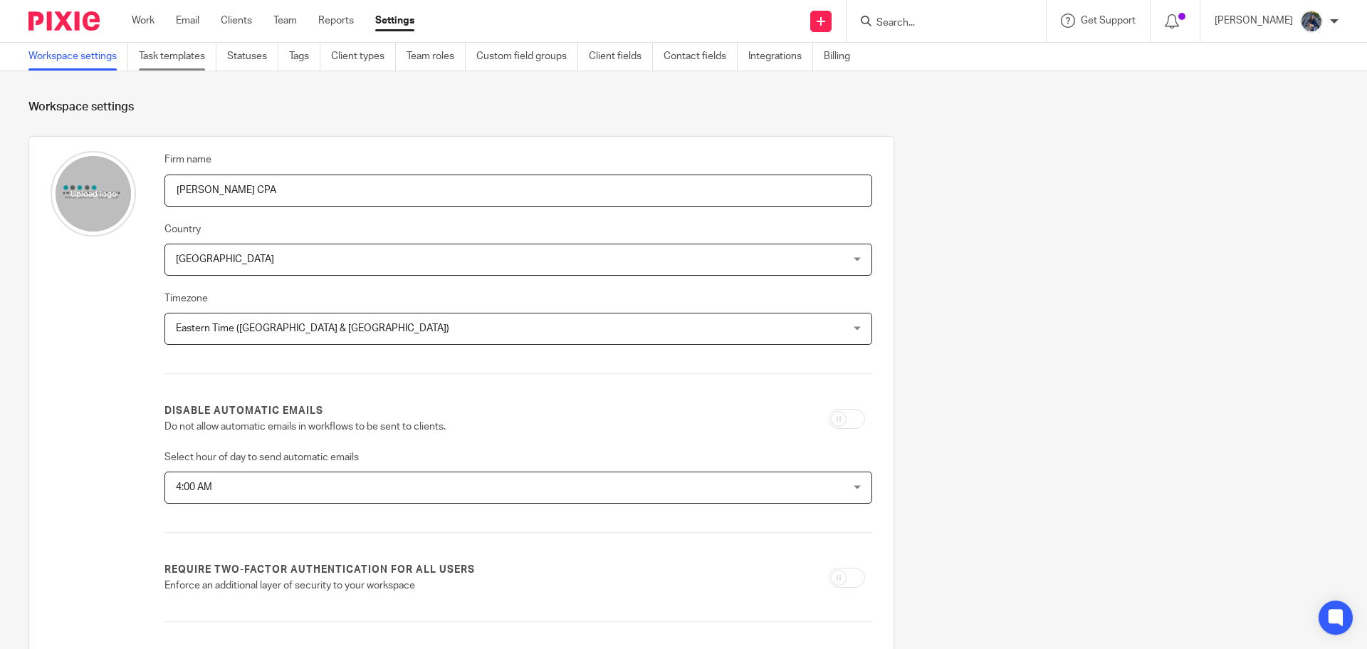
click at [184, 58] on link "Task templates" at bounding box center [178, 57] width 78 height 28
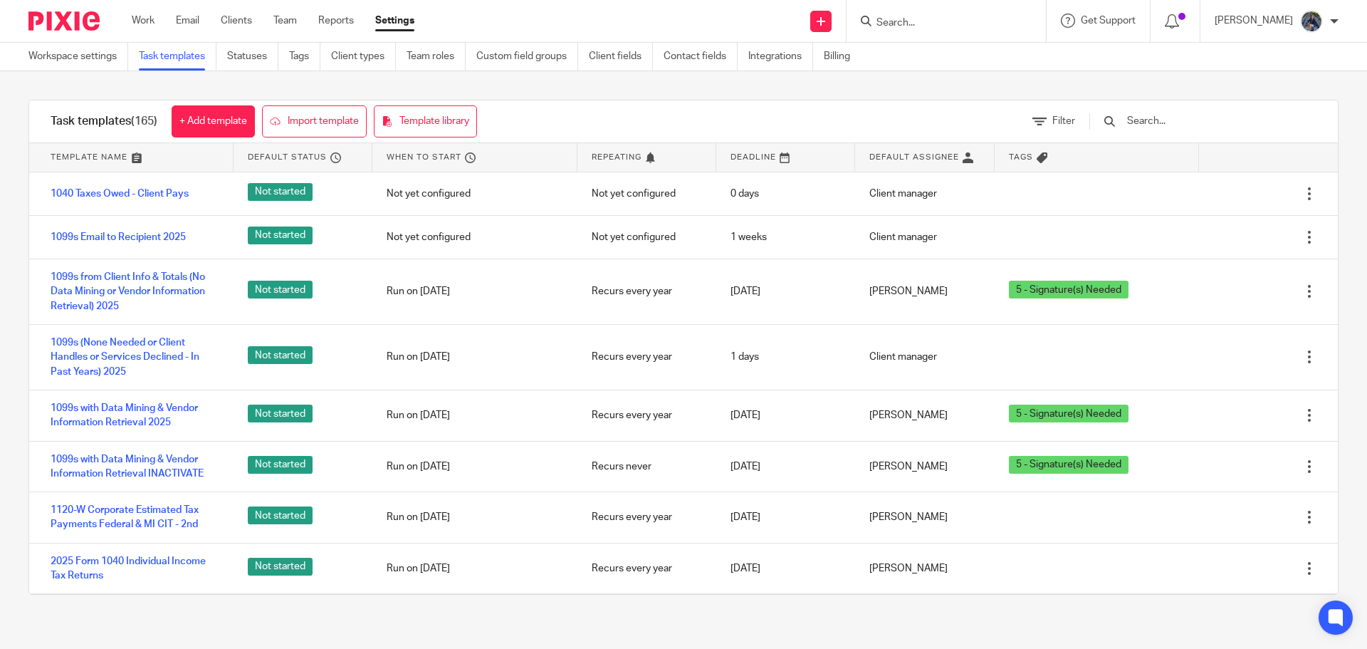
click at [937, 23] on input "Search" at bounding box center [939, 23] width 128 height 13
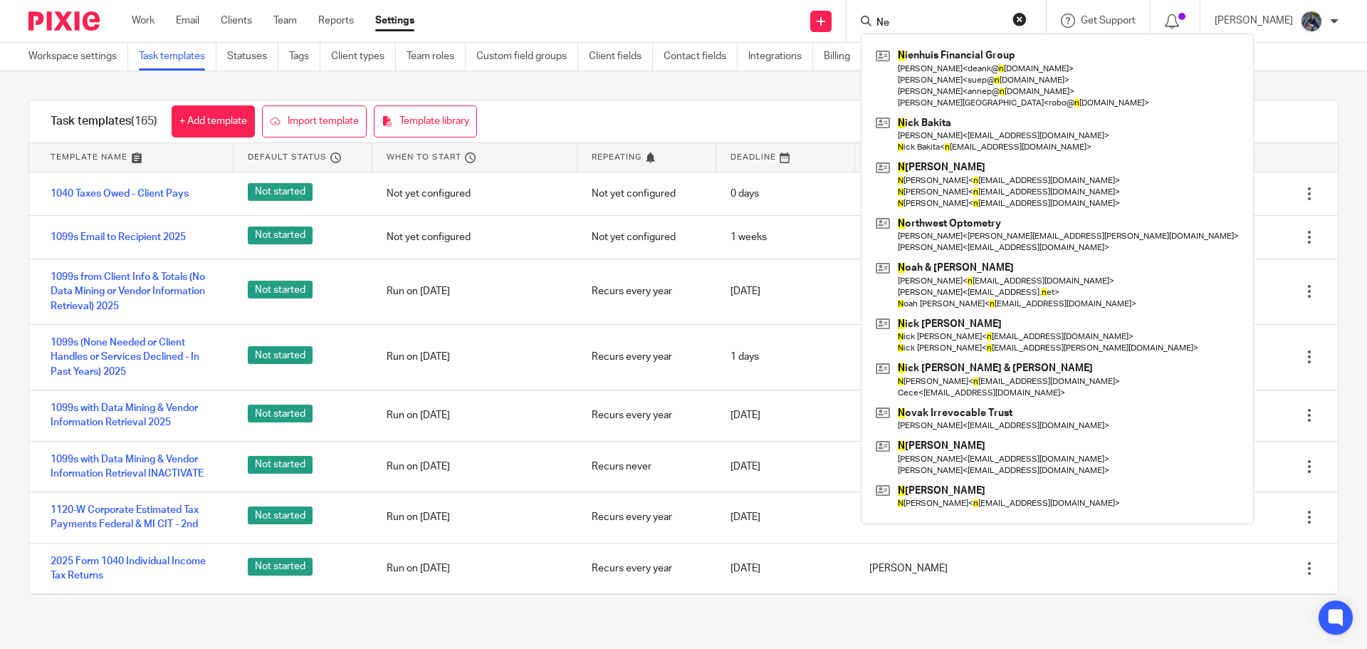
type input "N"
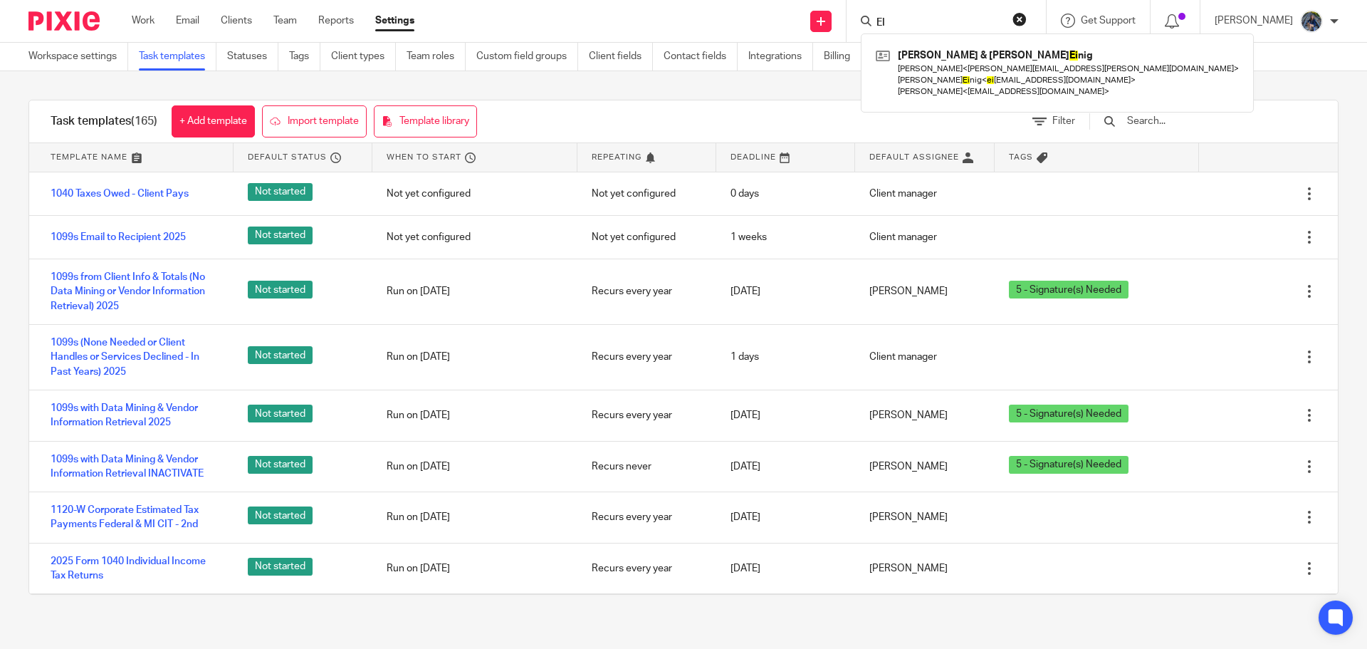
type input "E"
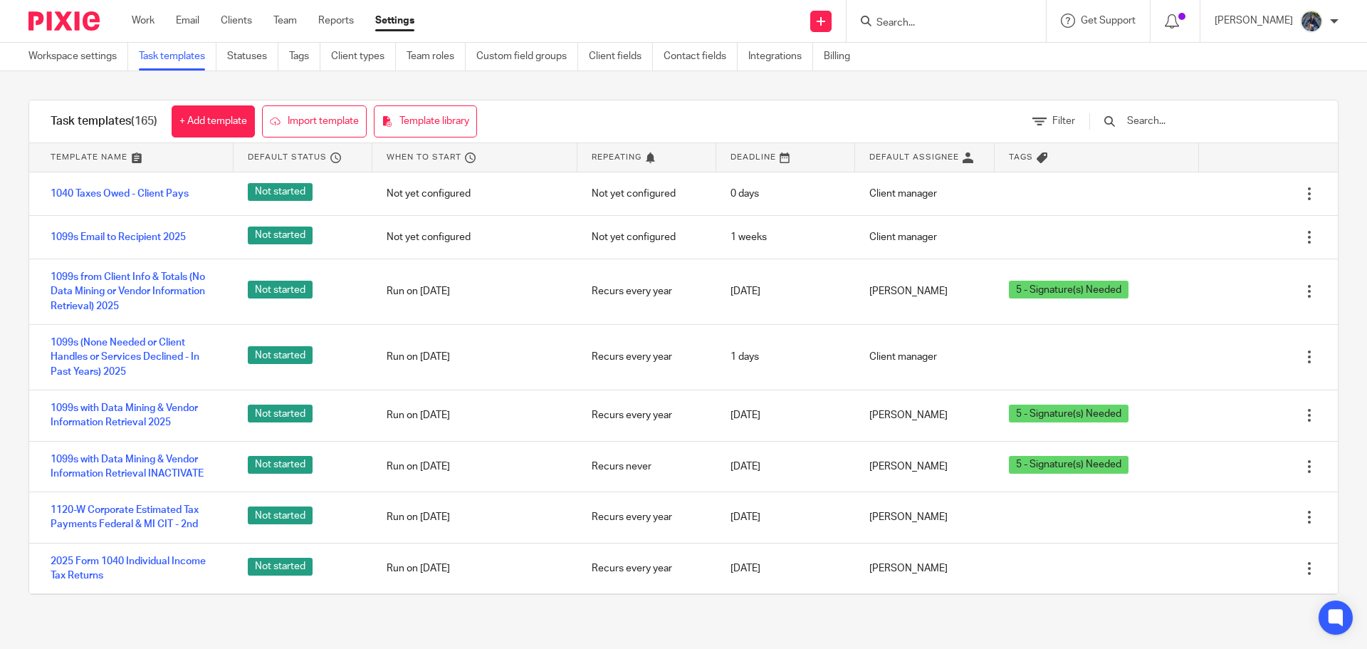
click at [1158, 122] on input "text" at bounding box center [1209, 121] width 166 height 16
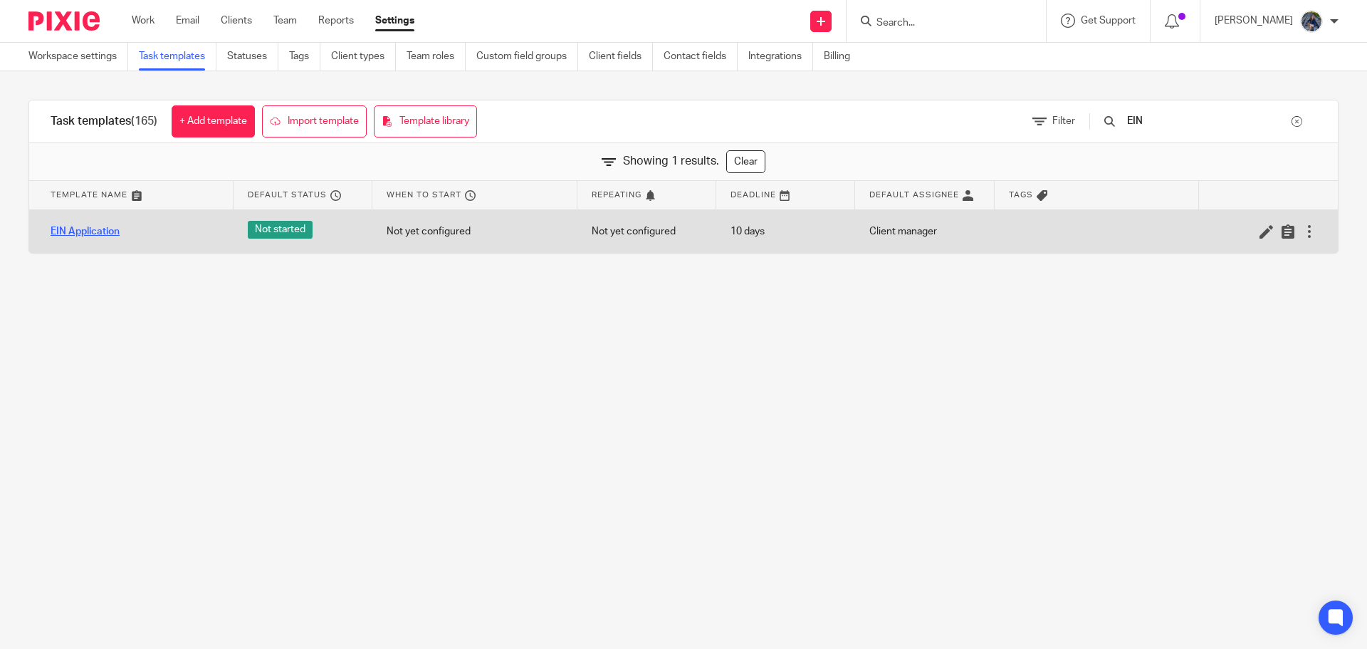
type input "EIN"
click at [100, 226] on link "EIN Application" at bounding box center [85, 231] width 69 height 14
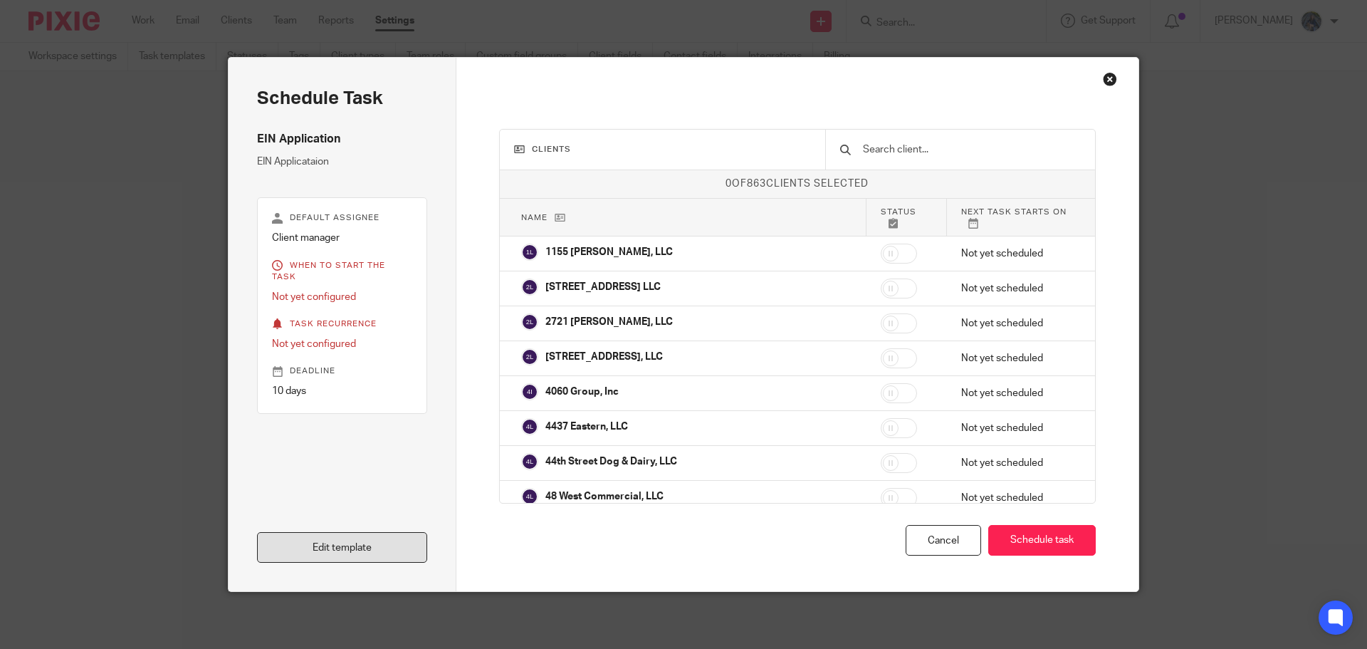
click at [335, 546] on link "Edit template" at bounding box center [342, 547] width 170 height 31
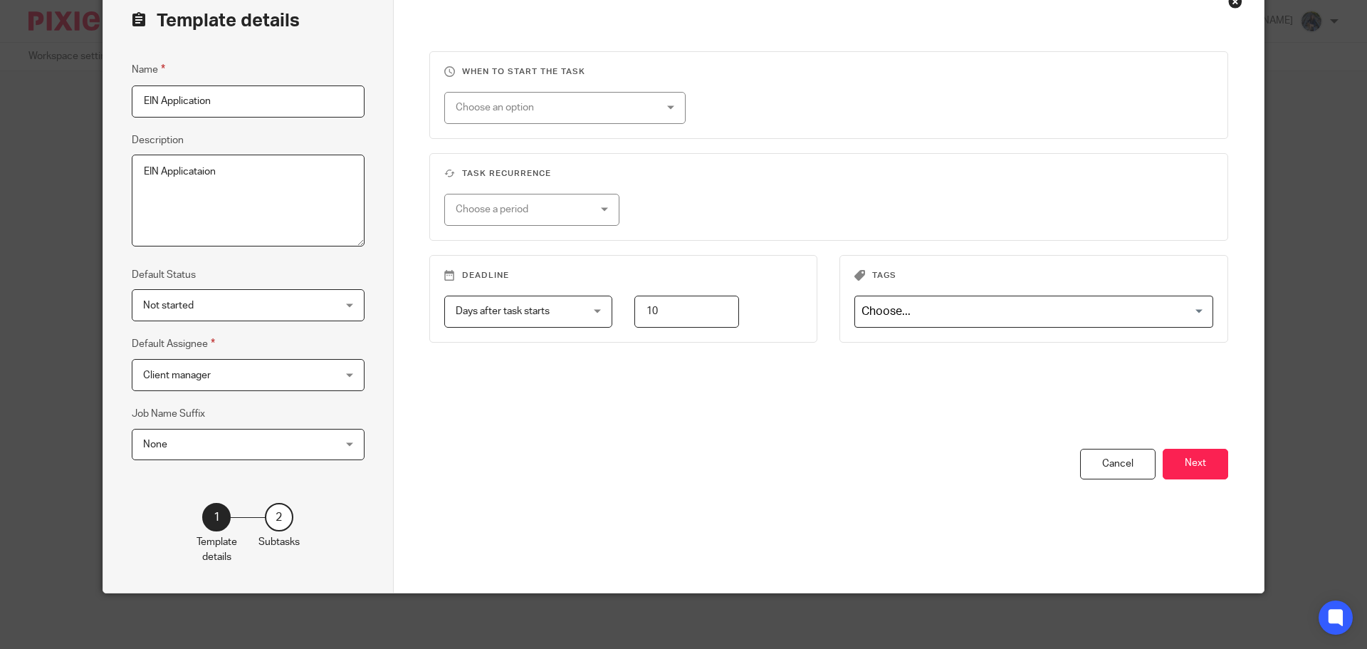
scroll to position [79, 0]
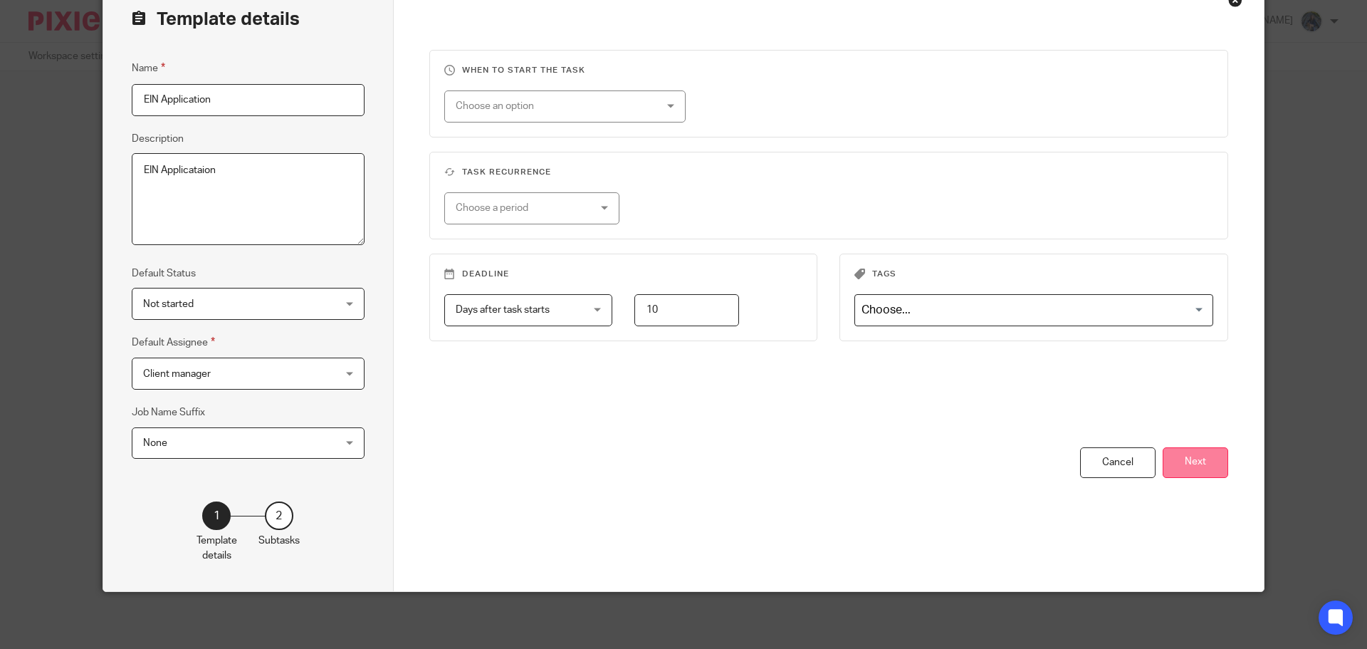
click at [1184, 465] on button "Next" at bounding box center [1195, 462] width 65 height 31
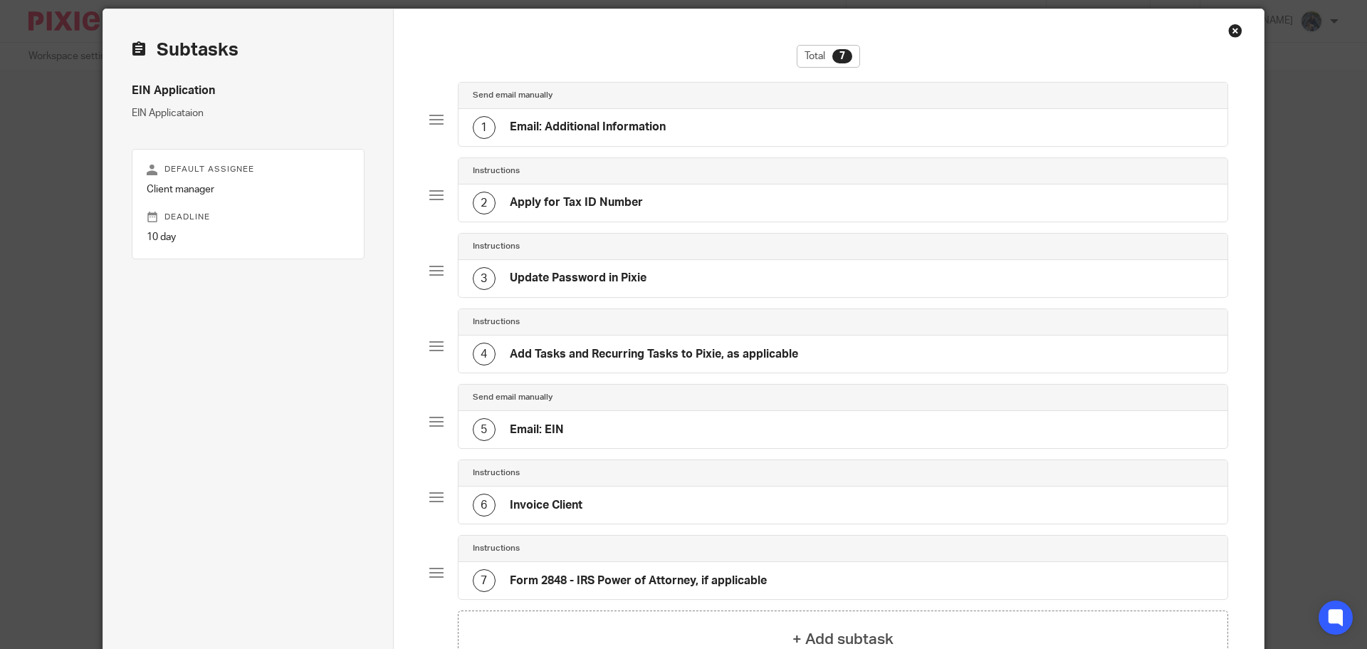
scroll to position [0, 0]
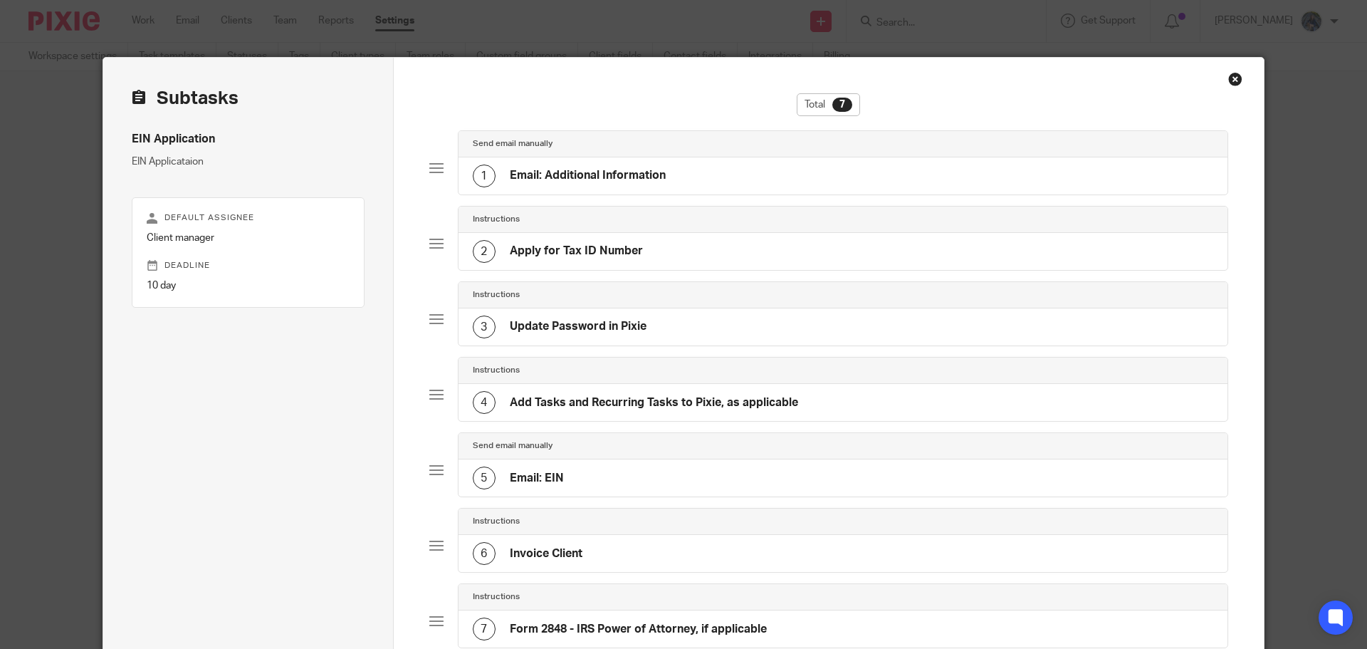
click at [571, 253] on h4 "Apply for Tax ID Number" at bounding box center [576, 250] width 133 height 15
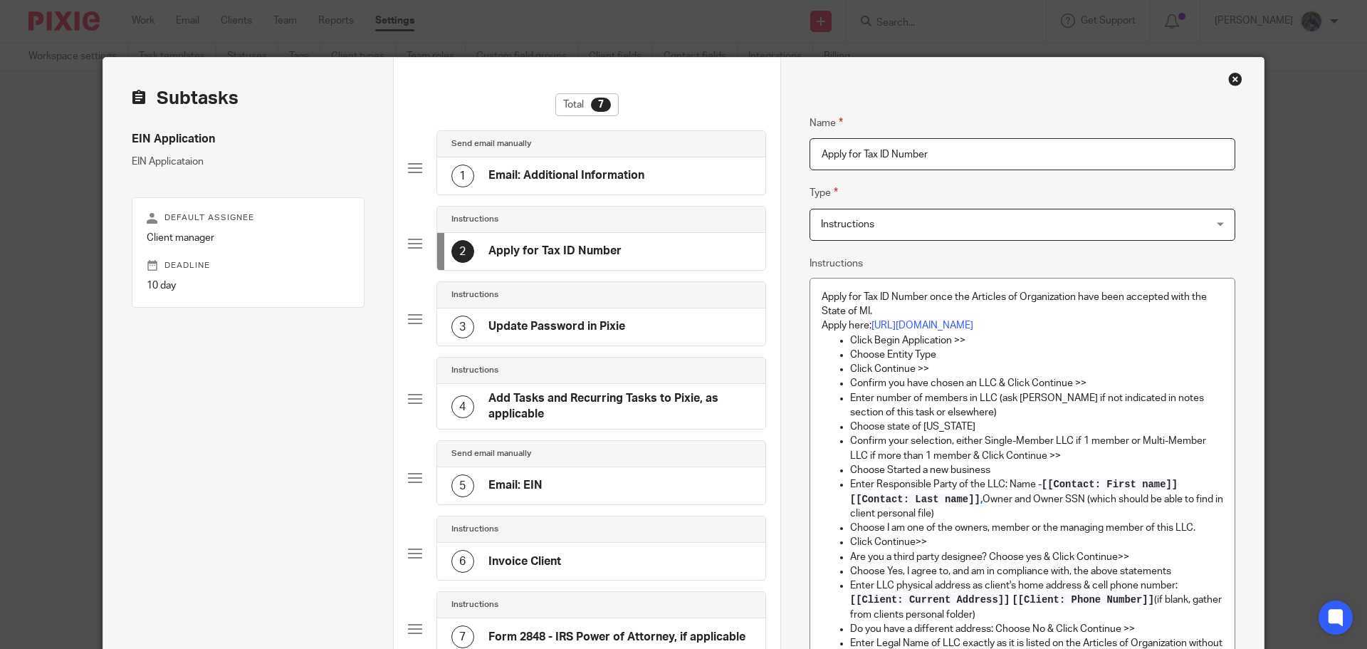
click at [495, 171] on h4 "Email: Additional Information" at bounding box center [566, 175] width 156 height 15
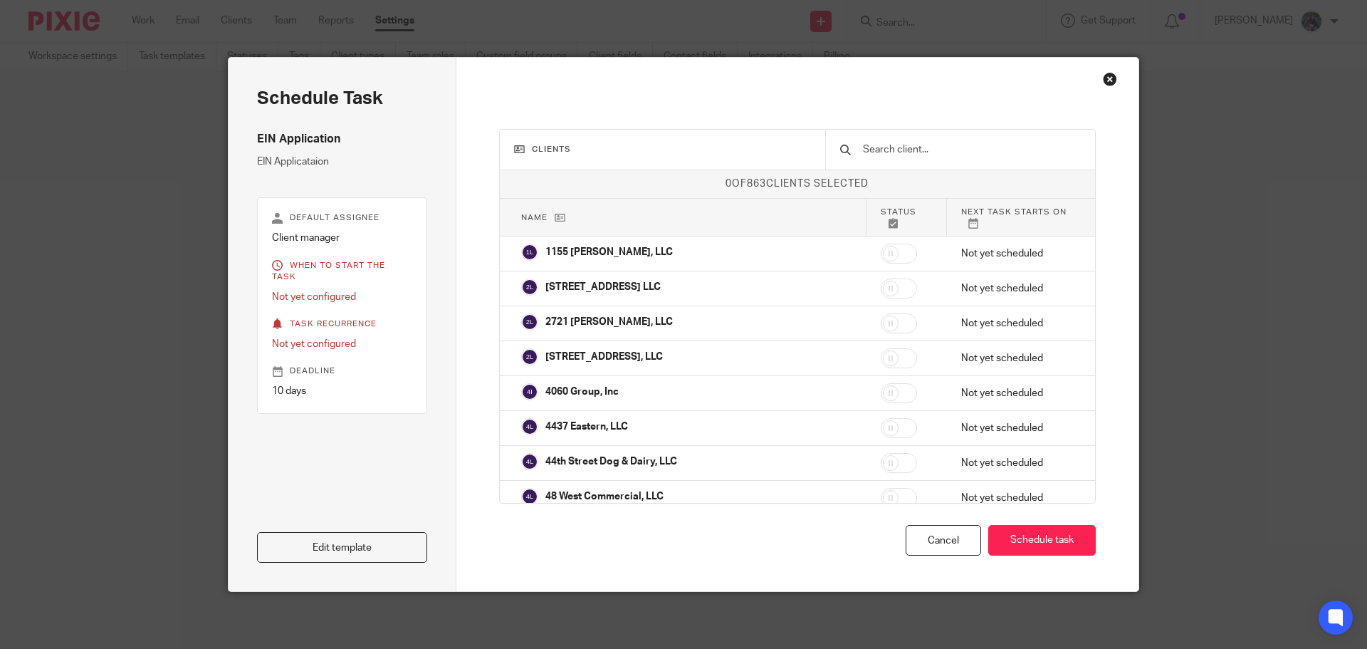
click at [1104, 72] on div "Close this dialog window" at bounding box center [1110, 79] width 14 height 14
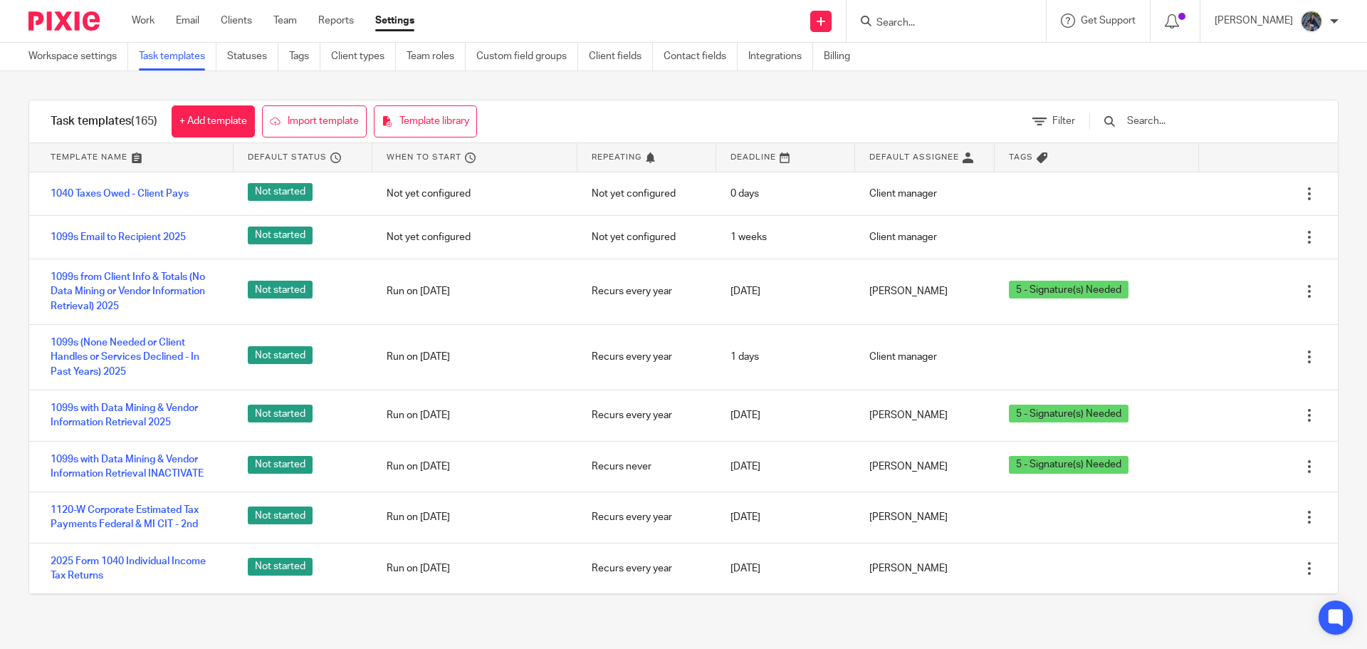
click at [1158, 123] on input "text" at bounding box center [1209, 121] width 166 height 16
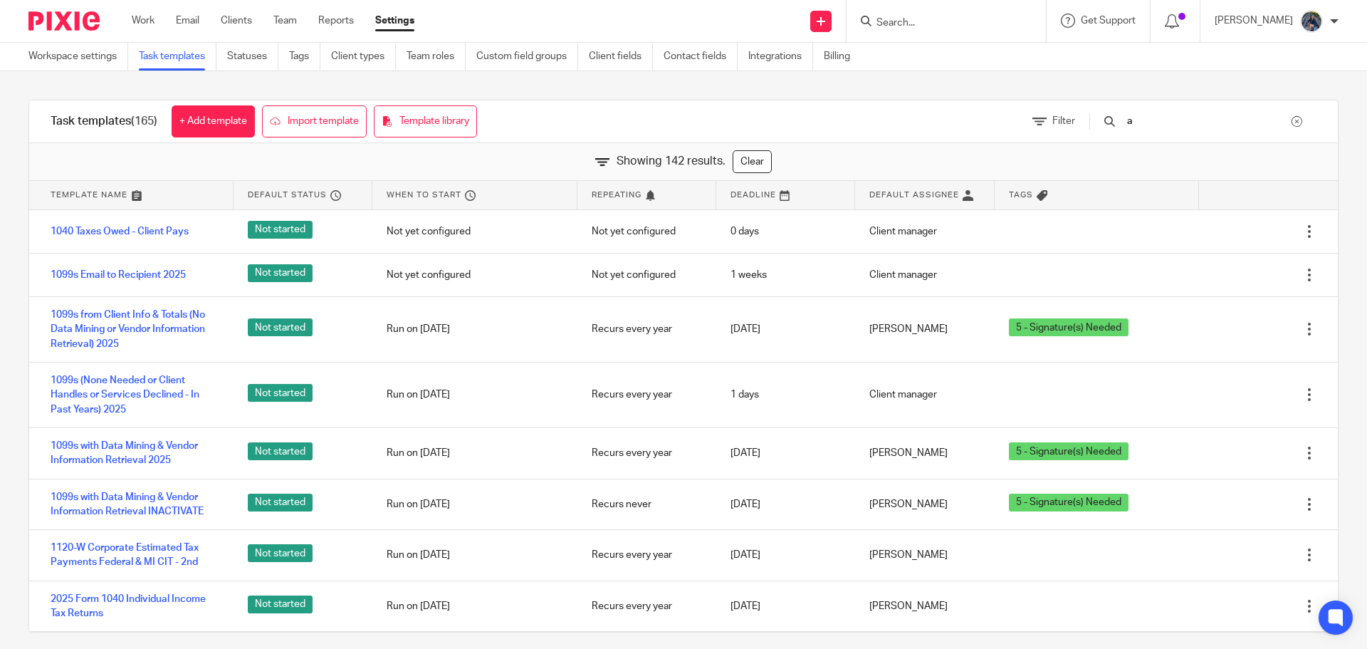
type input "a"
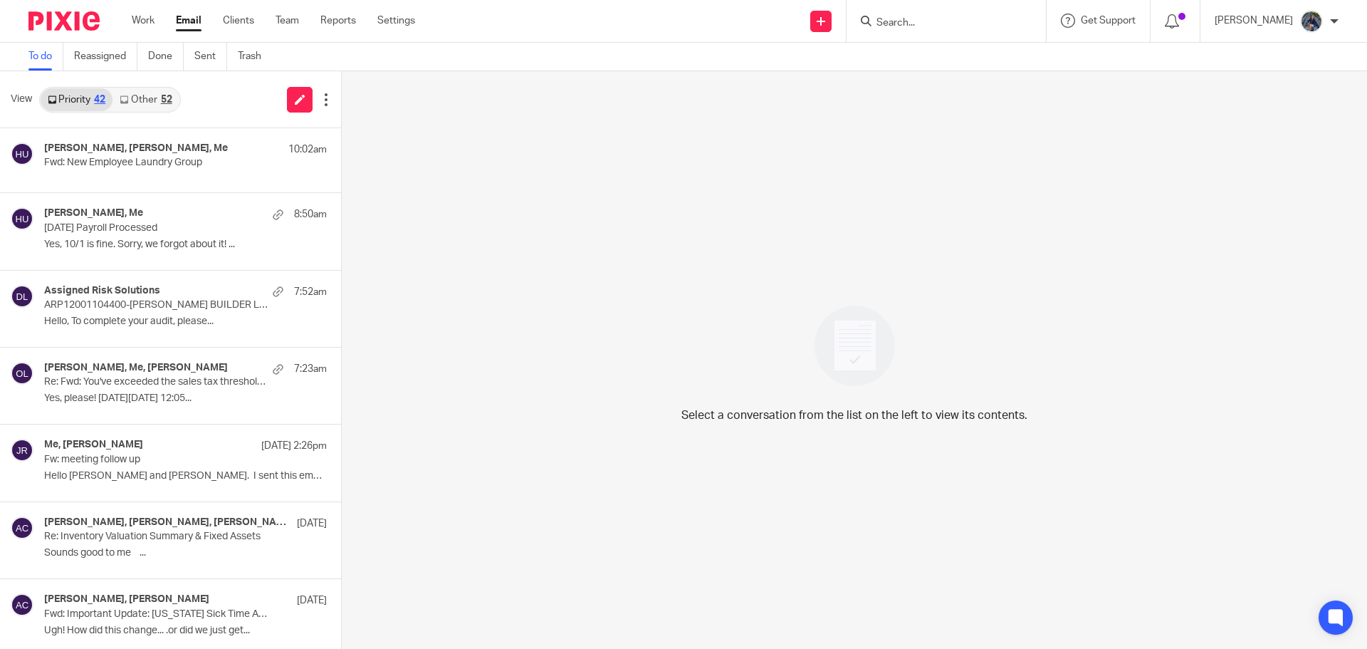
click at [152, 99] on link "Other 52" at bounding box center [145, 99] width 66 height 23
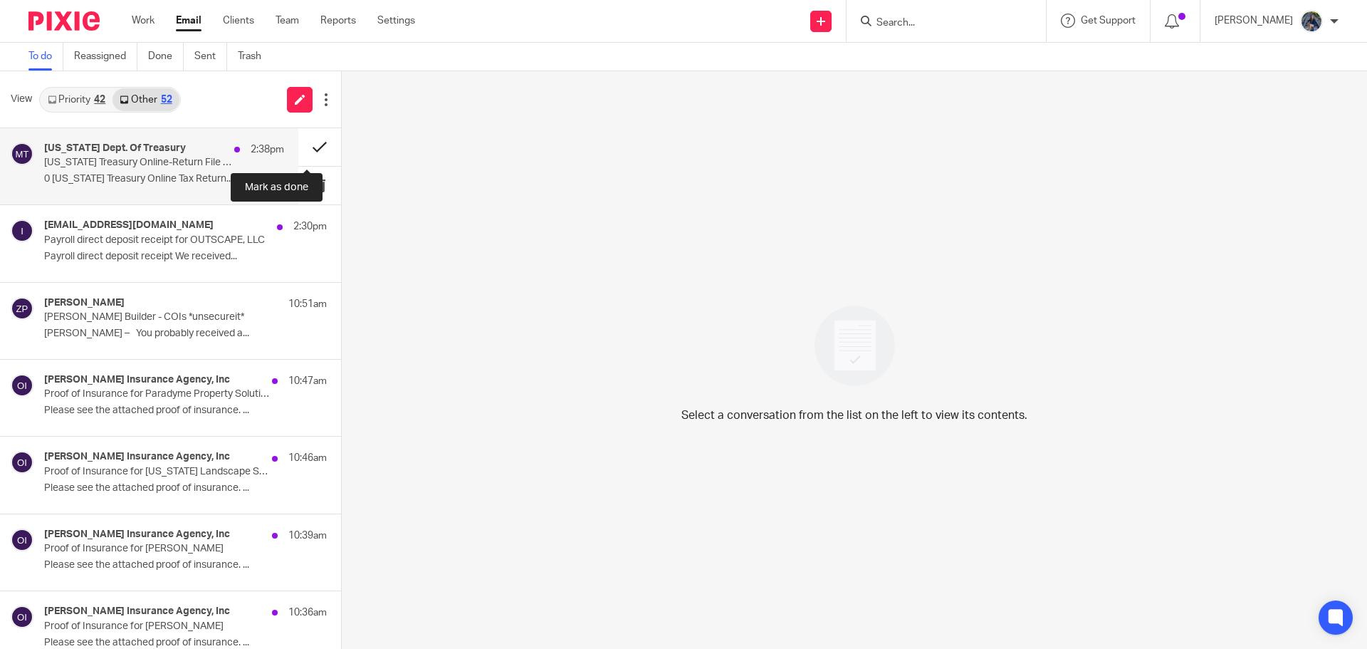
click at [302, 145] on button at bounding box center [319, 147] width 43 height 38
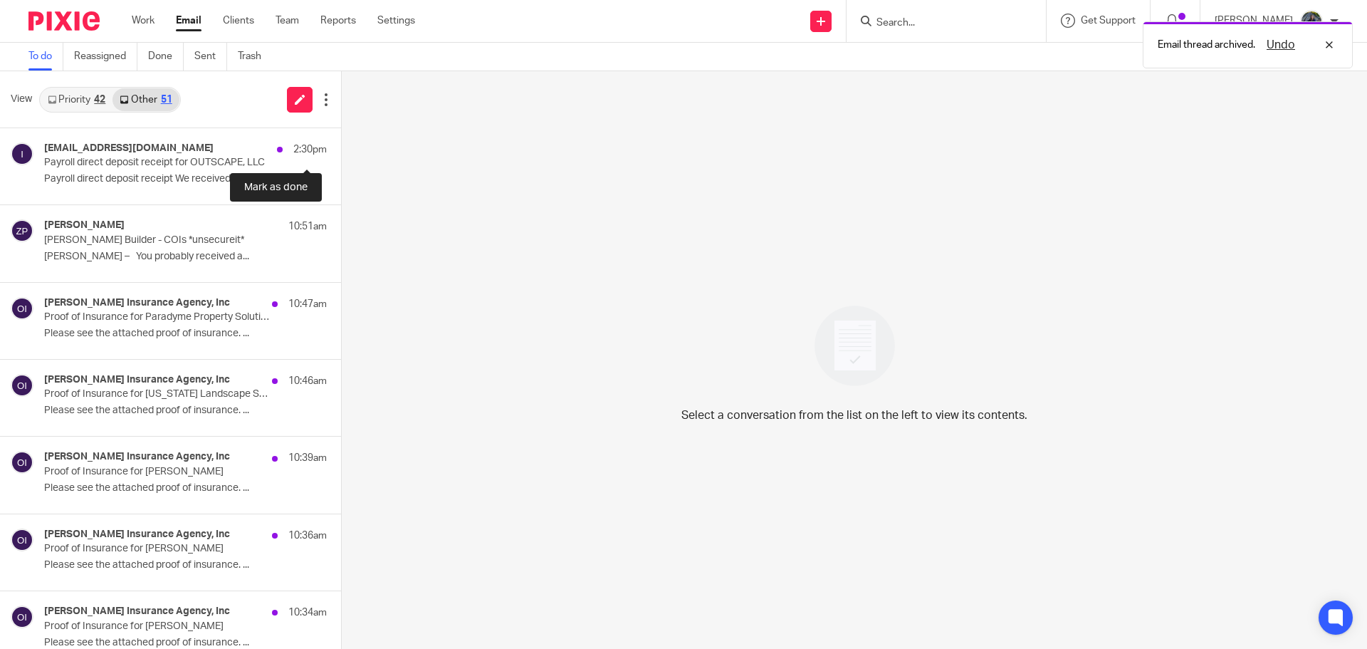
click at [341, 145] on button at bounding box center [346, 147] width 11 height 38
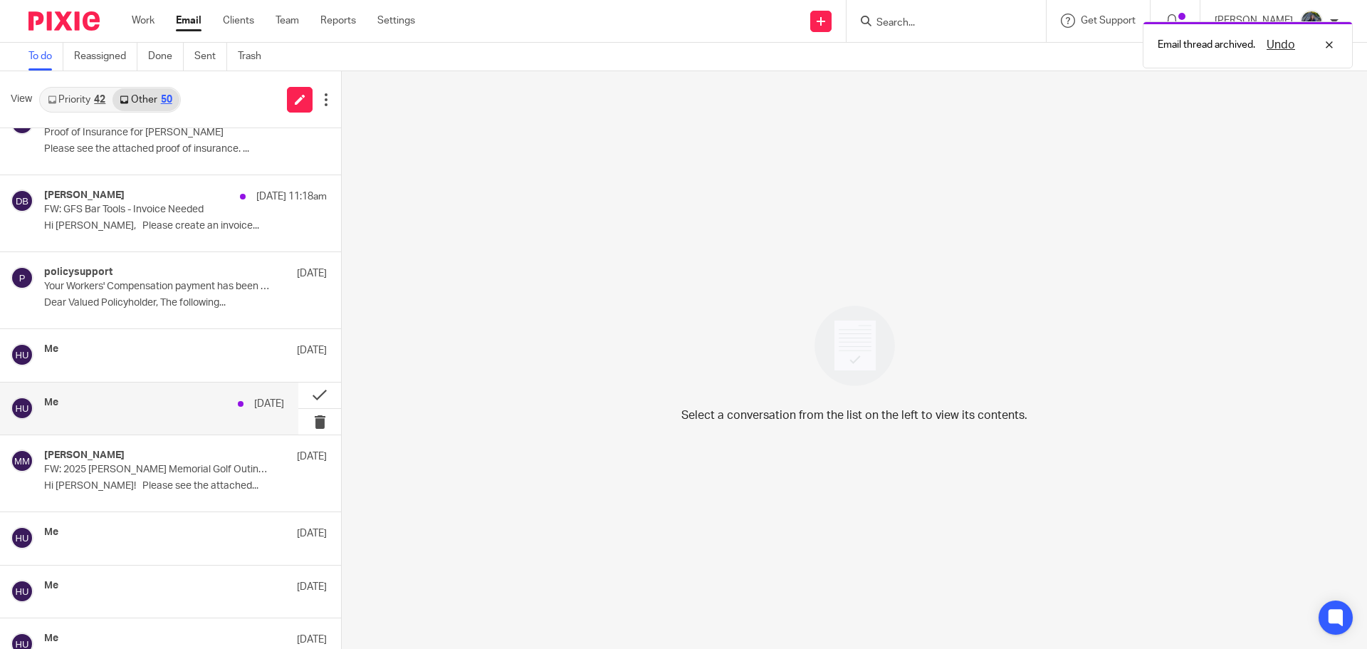
scroll to position [498, 0]
